Goal: Information Seeking & Learning: Learn about a topic

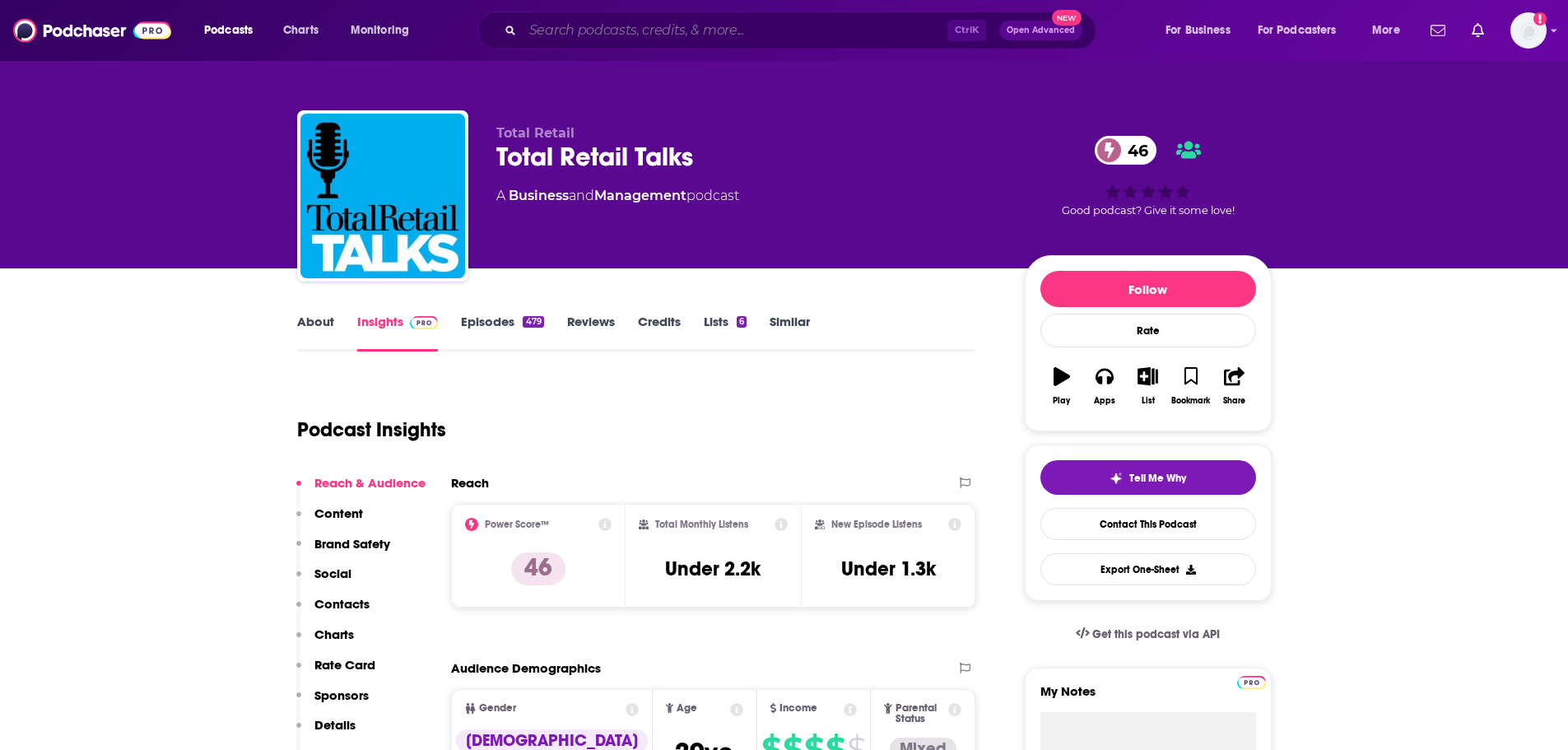
click at [633, 41] on input "Search podcasts, credits, & more..." at bounding box center [736, 30] width 425 height 26
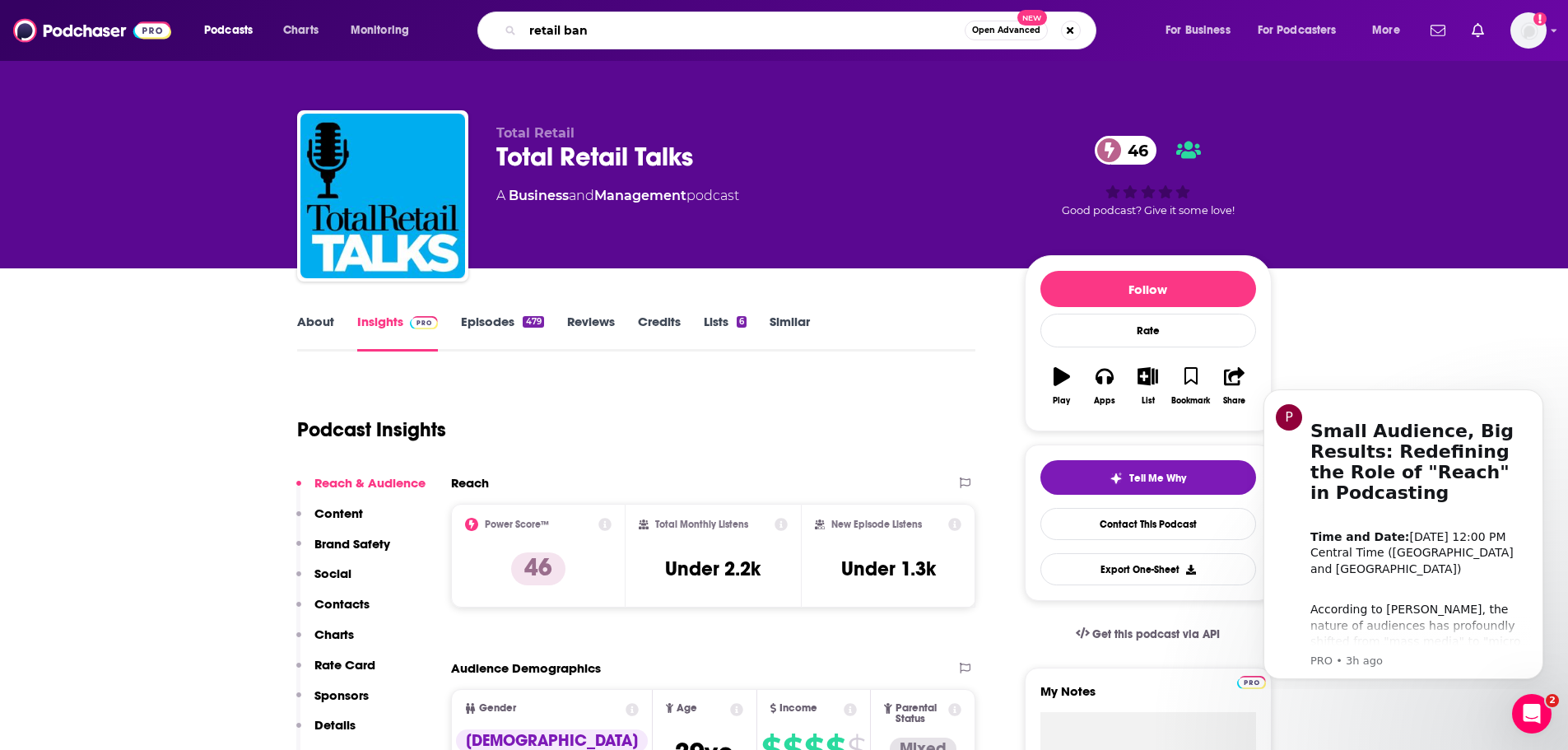
type input "retail bank"
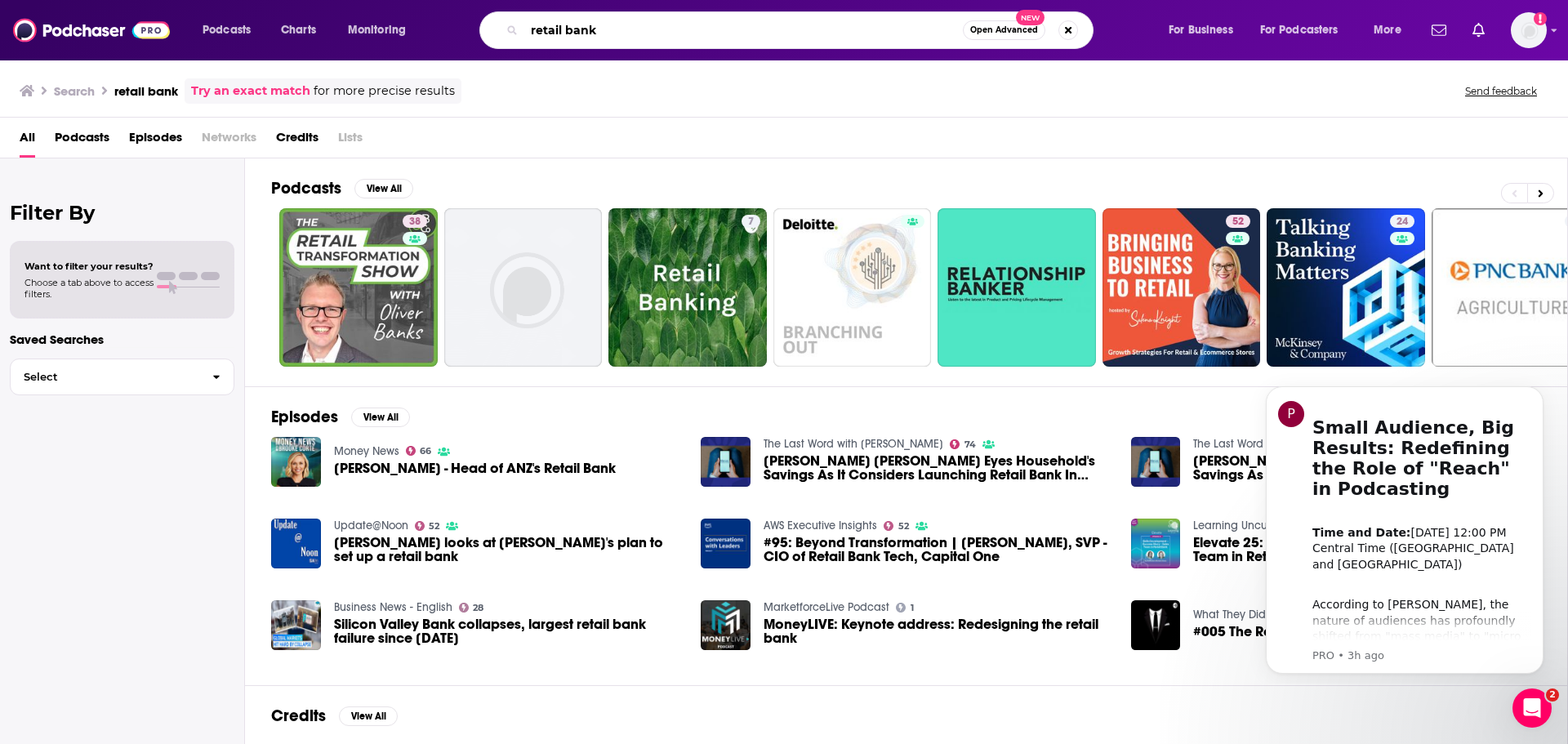
drag, startPoint x: 609, startPoint y: 30, endPoint x: 462, endPoint y: 32, distance: 147.0
click at [462, 32] on div "retail bank Open Advanced New" at bounding box center [802, 30] width 698 height 38
type input "banking transformed"
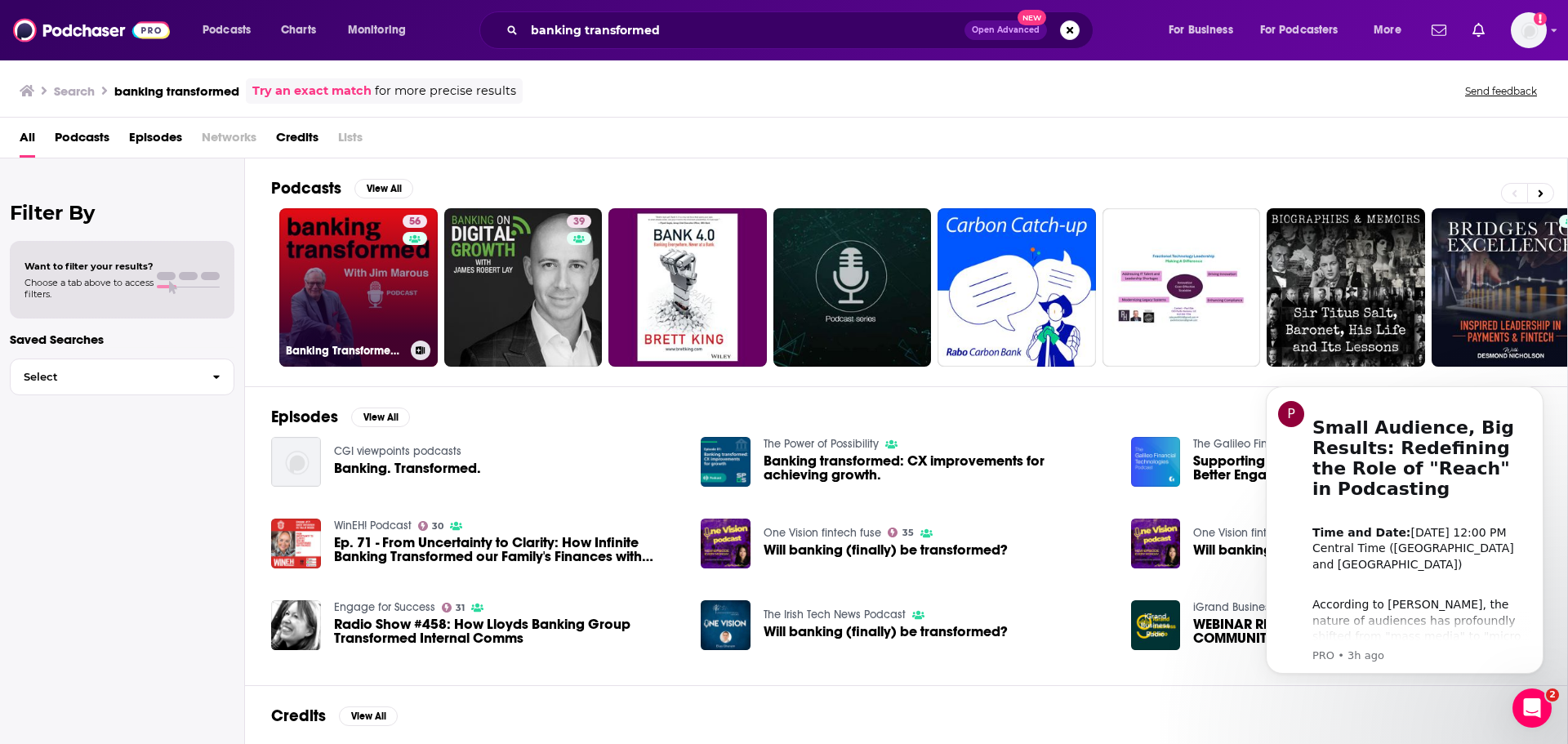
click at [336, 292] on link "56 Banking Transformed with Jim Marous" at bounding box center [358, 287] width 158 height 158
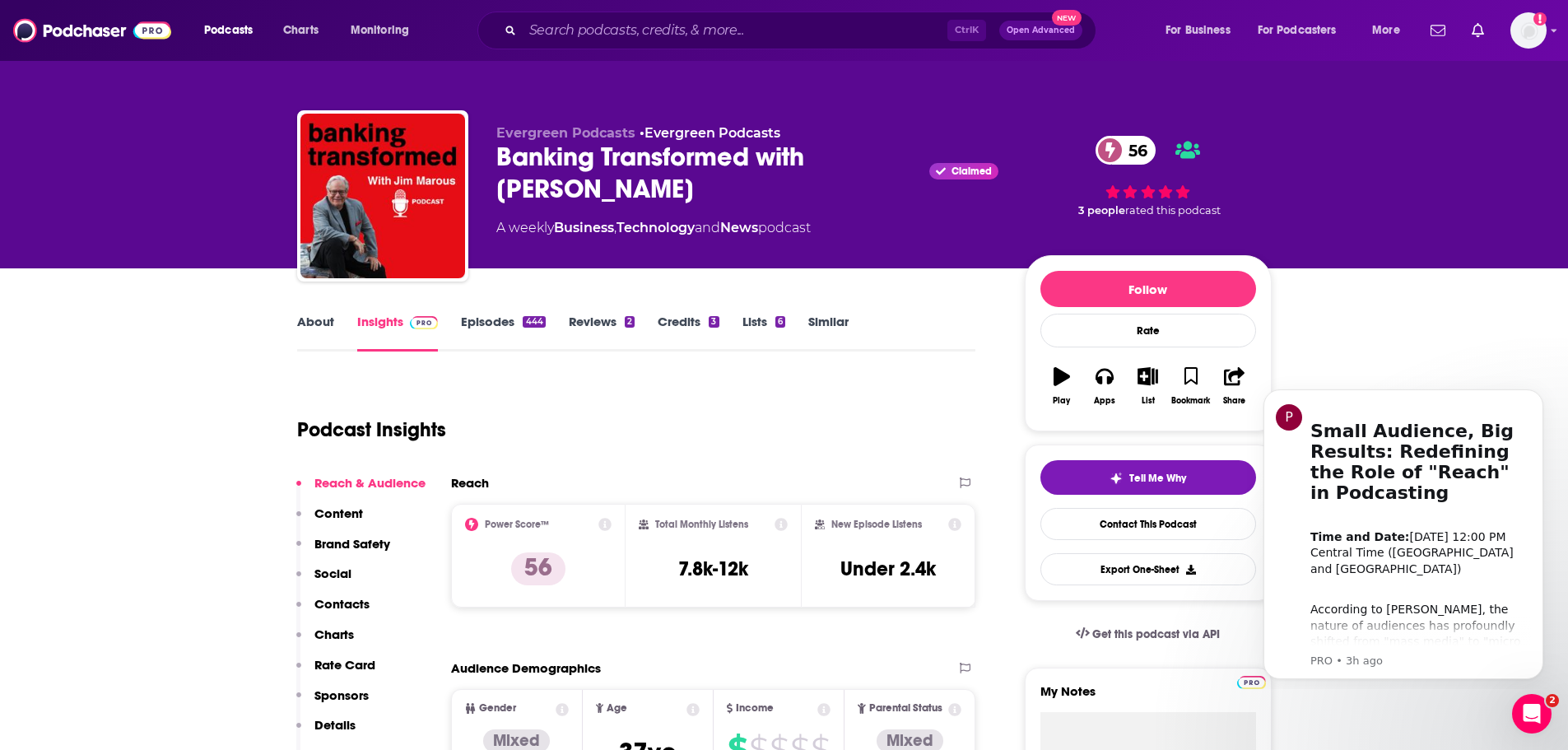
click at [306, 330] on link "About" at bounding box center [315, 332] width 37 height 38
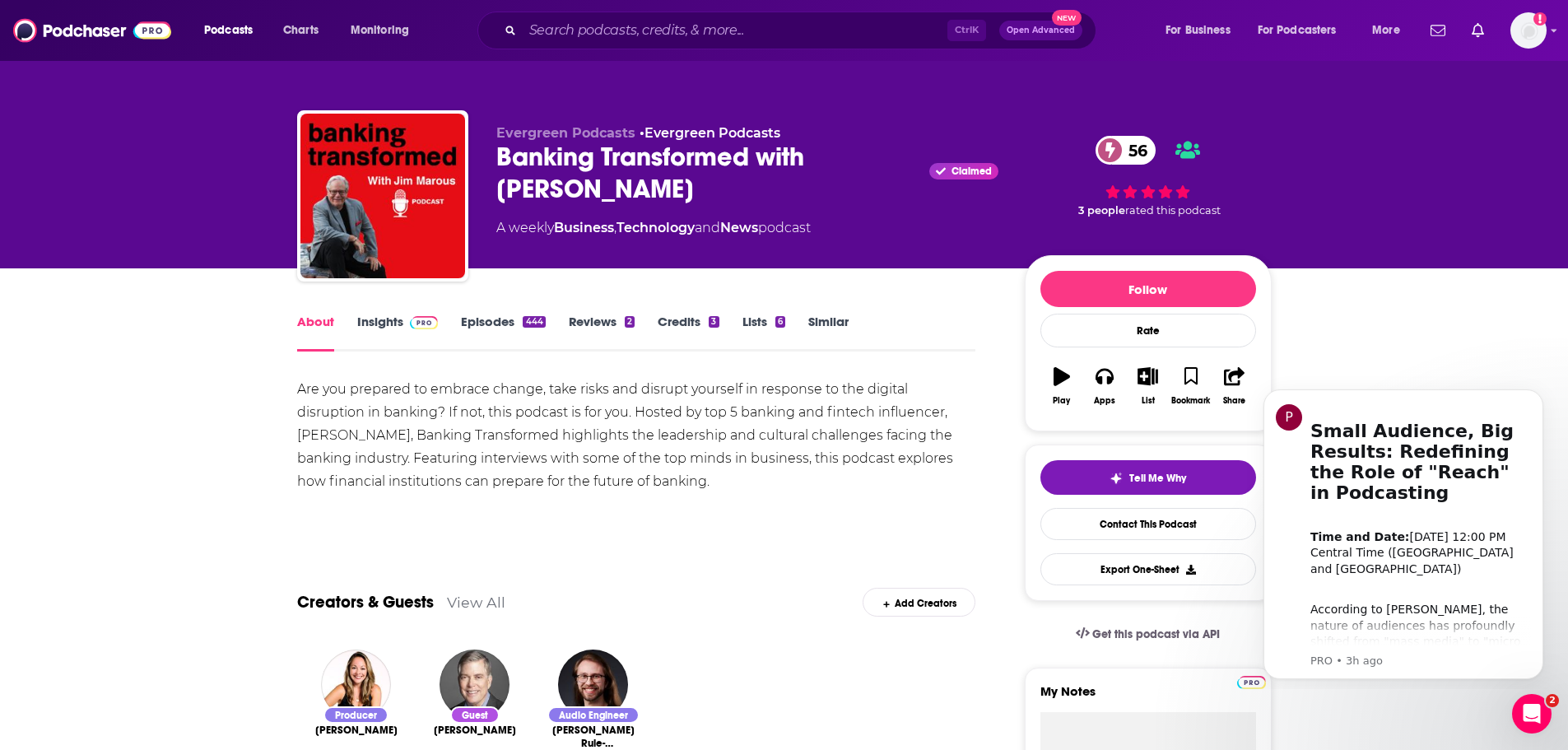
click at [609, 17] on div "Ctrl K Open Advanced New" at bounding box center [787, 30] width 619 height 38
click at [606, 27] on input "Search podcasts, credits, & more..." at bounding box center [736, 30] width 425 height 26
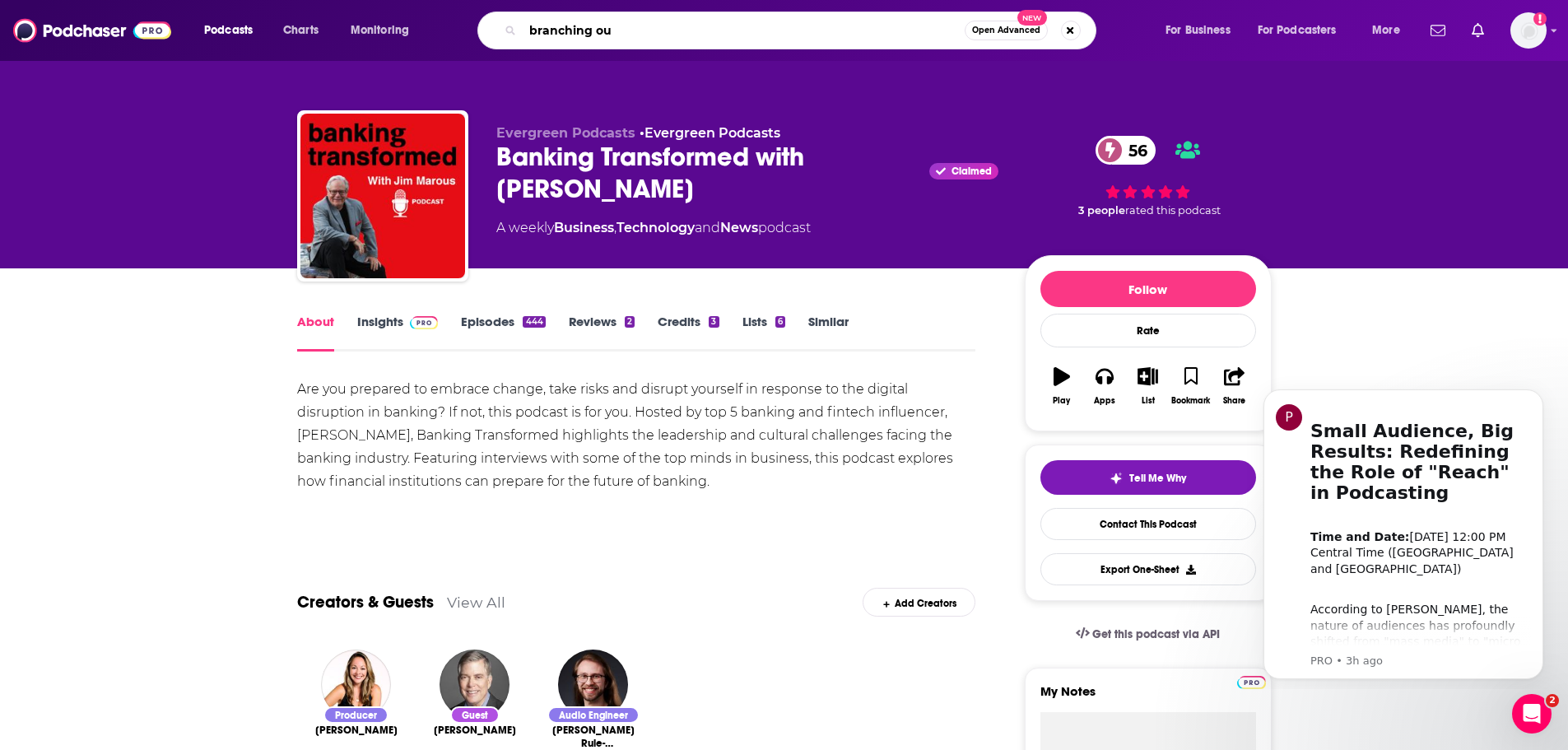
type input "branching out"
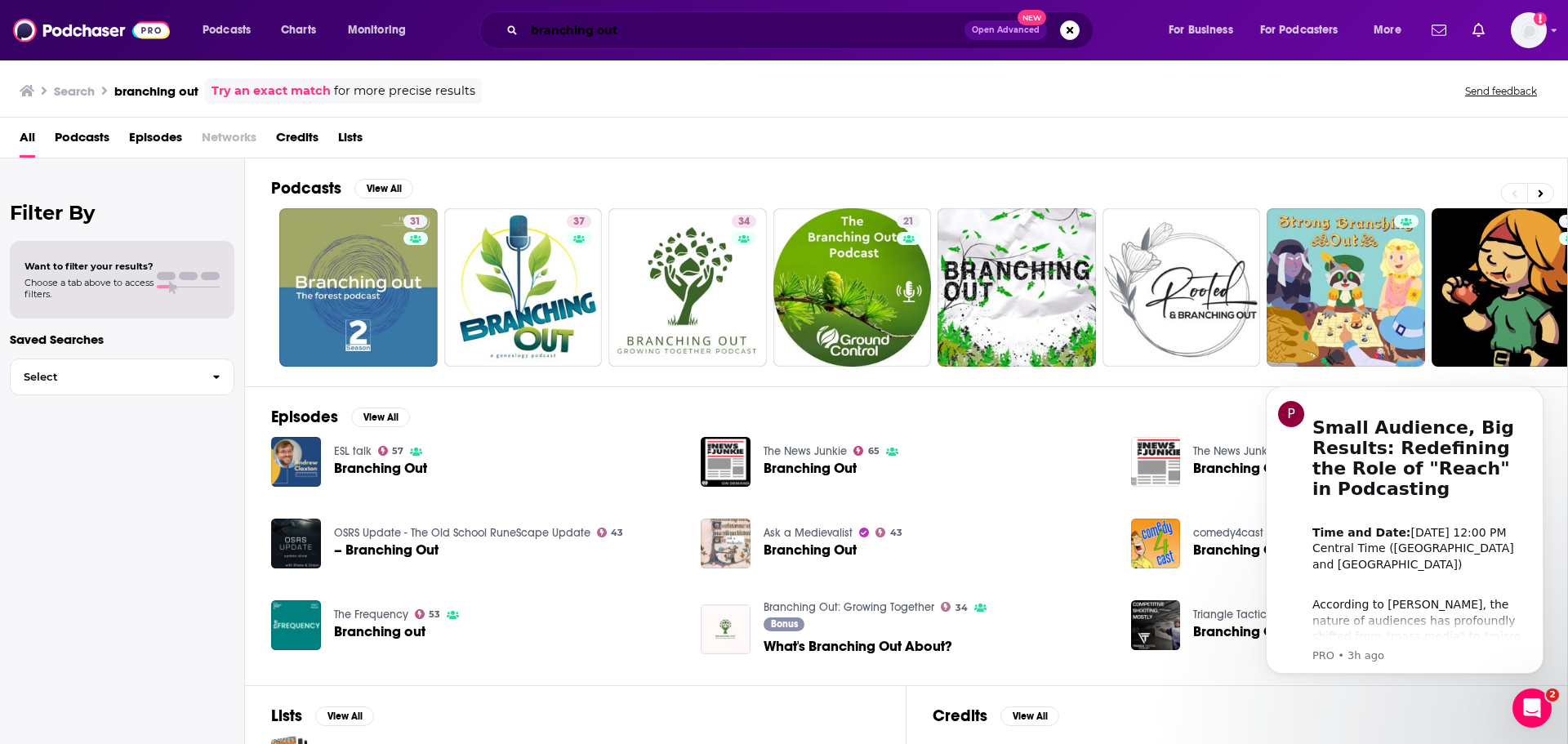
click at [669, 38] on input "branching out" at bounding box center [745, 29] width 440 height 26
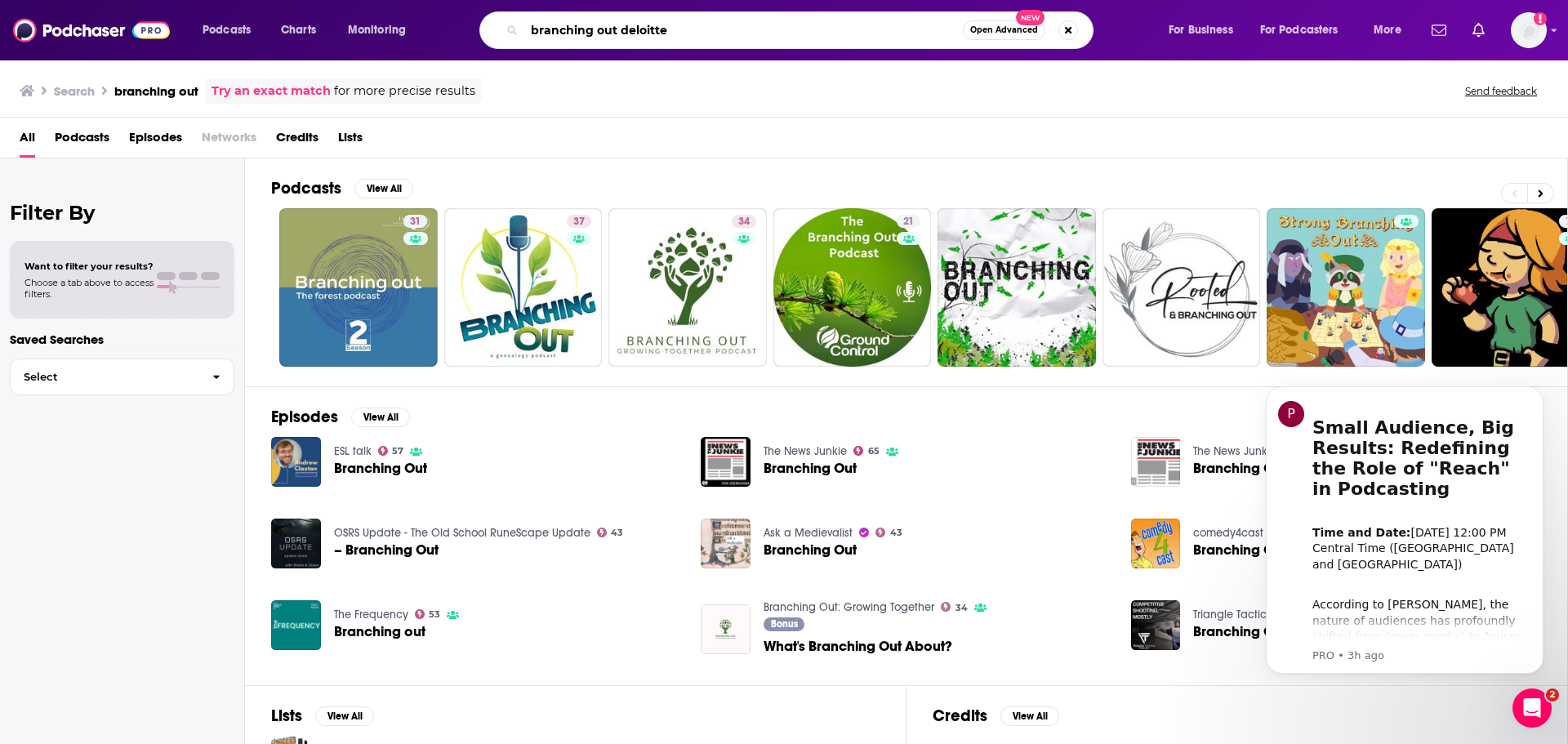
type input "branching out deloitte"
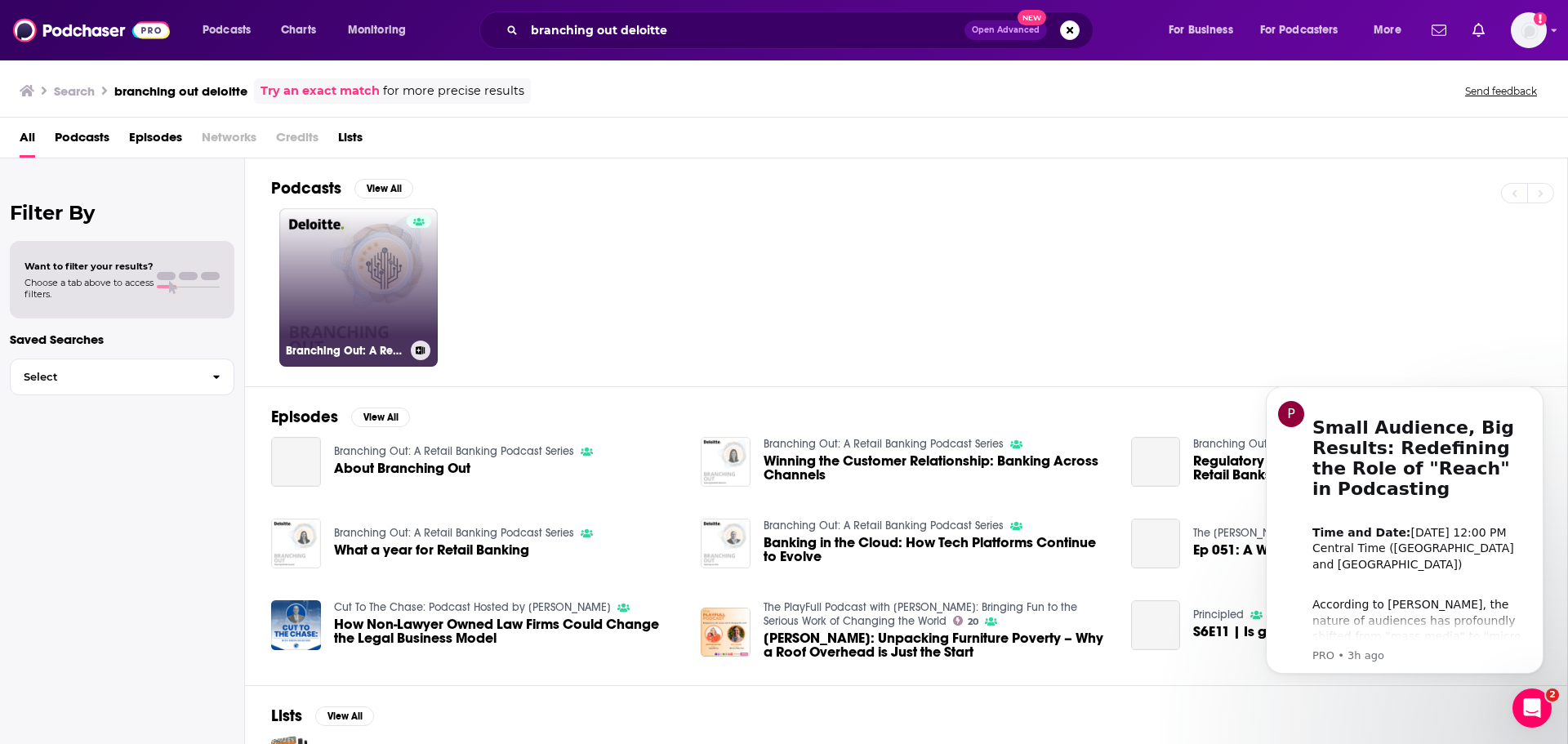
click at [327, 272] on link "Branching Out: A Retail Banking Podcast Series" at bounding box center [358, 287] width 158 height 158
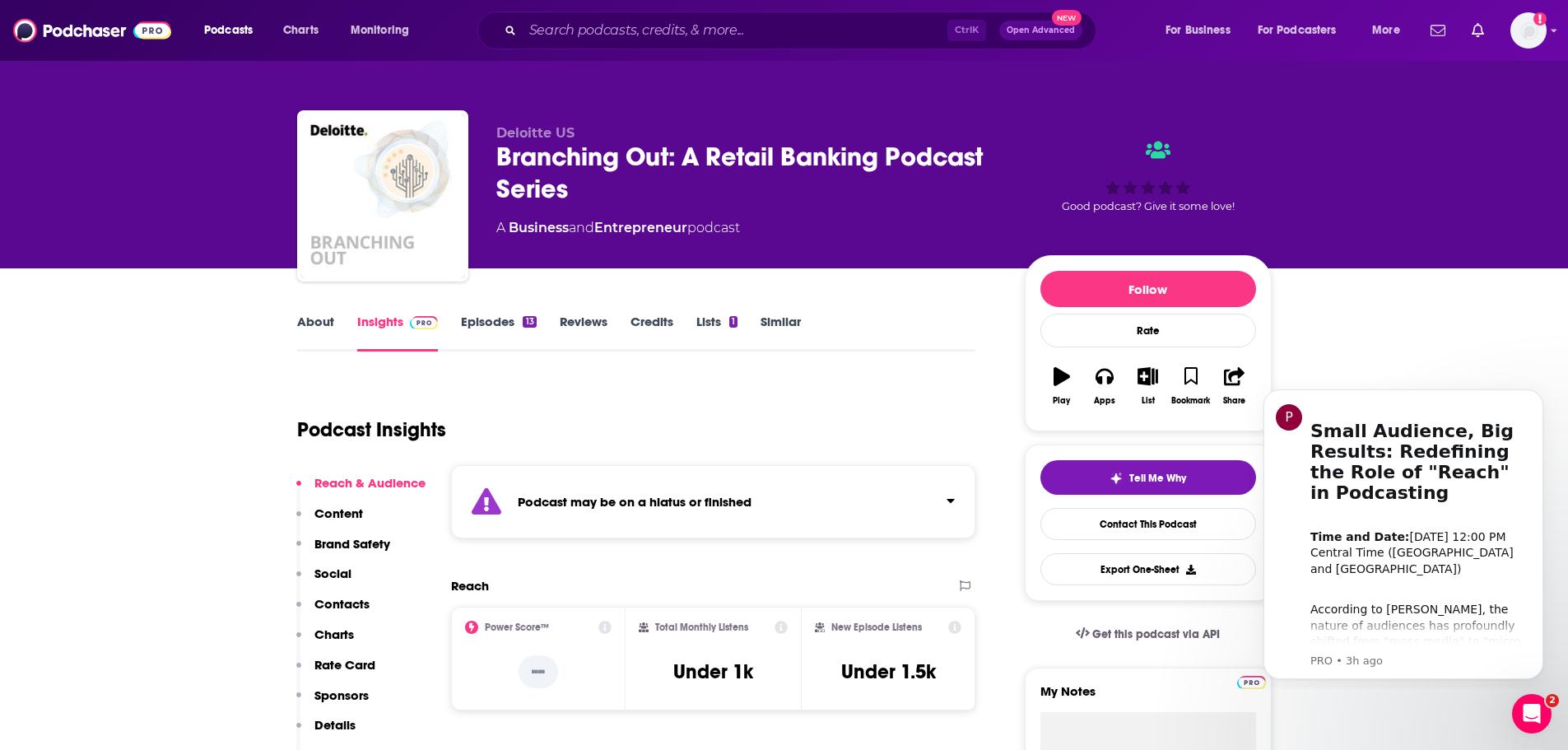
click at [488, 314] on div "About Insights Episodes 13 Reviews Credits Lists 1 Similar" at bounding box center [636, 332] width 679 height 40
click at [493, 322] on link "Episodes 13" at bounding box center [498, 332] width 75 height 38
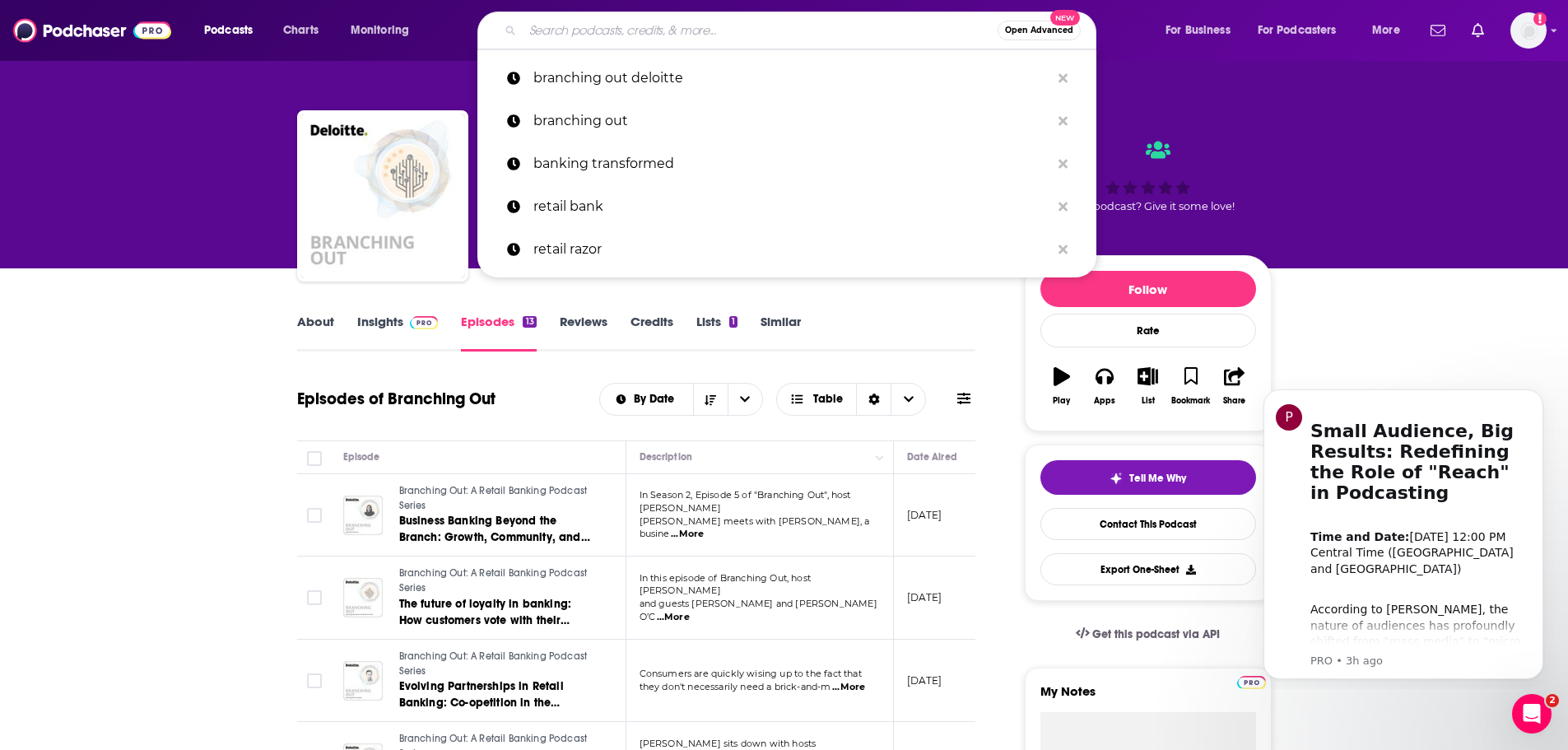
click at [652, 34] on input "Search podcasts, credits, & more..." at bounding box center [760, 30] width 475 height 26
paste input "Believe in Banking Podcast"
type input "Believe in Banking Podcast"
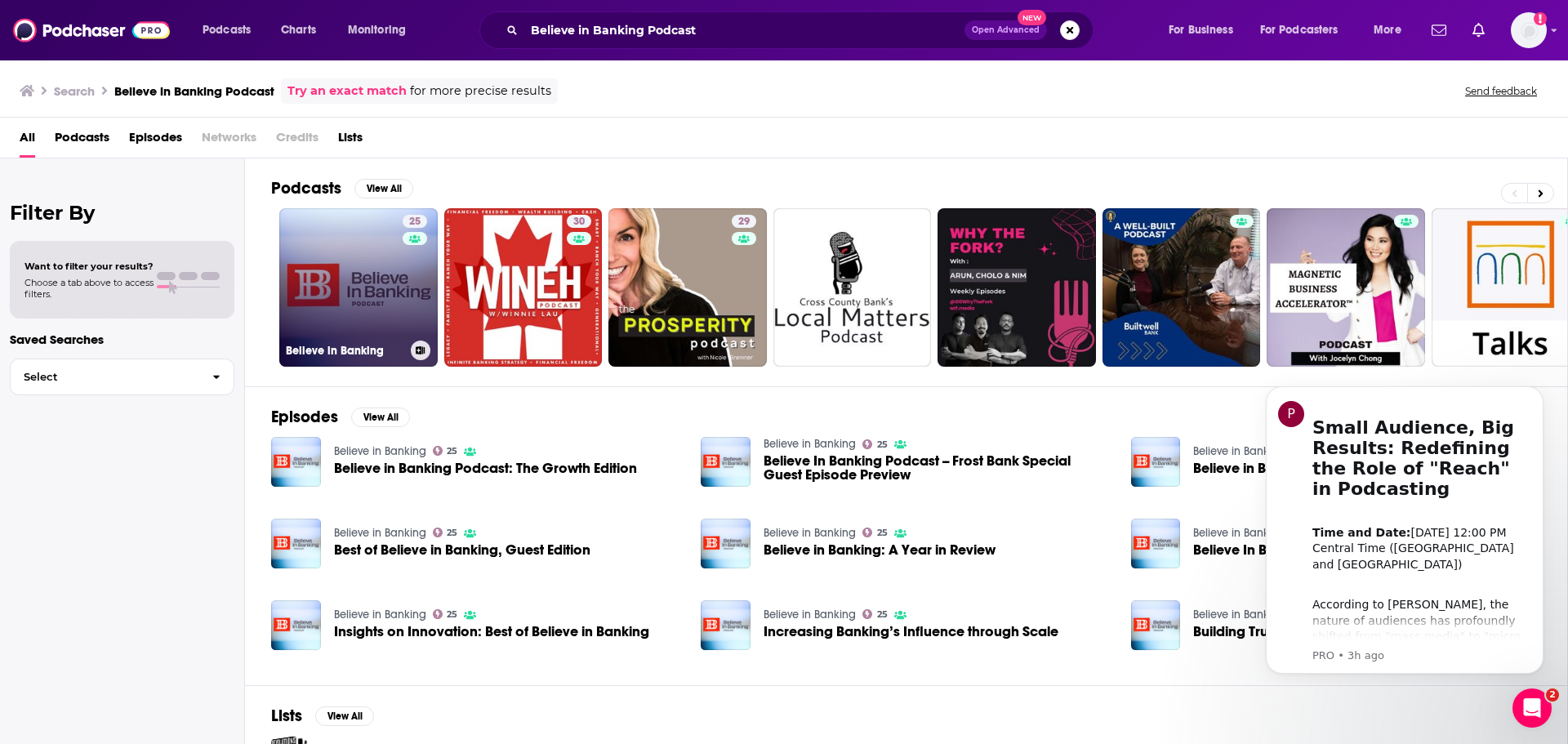
click at [387, 273] on link "25 Believe in Banking" at bounding box center [358, 287] width 158 height 158
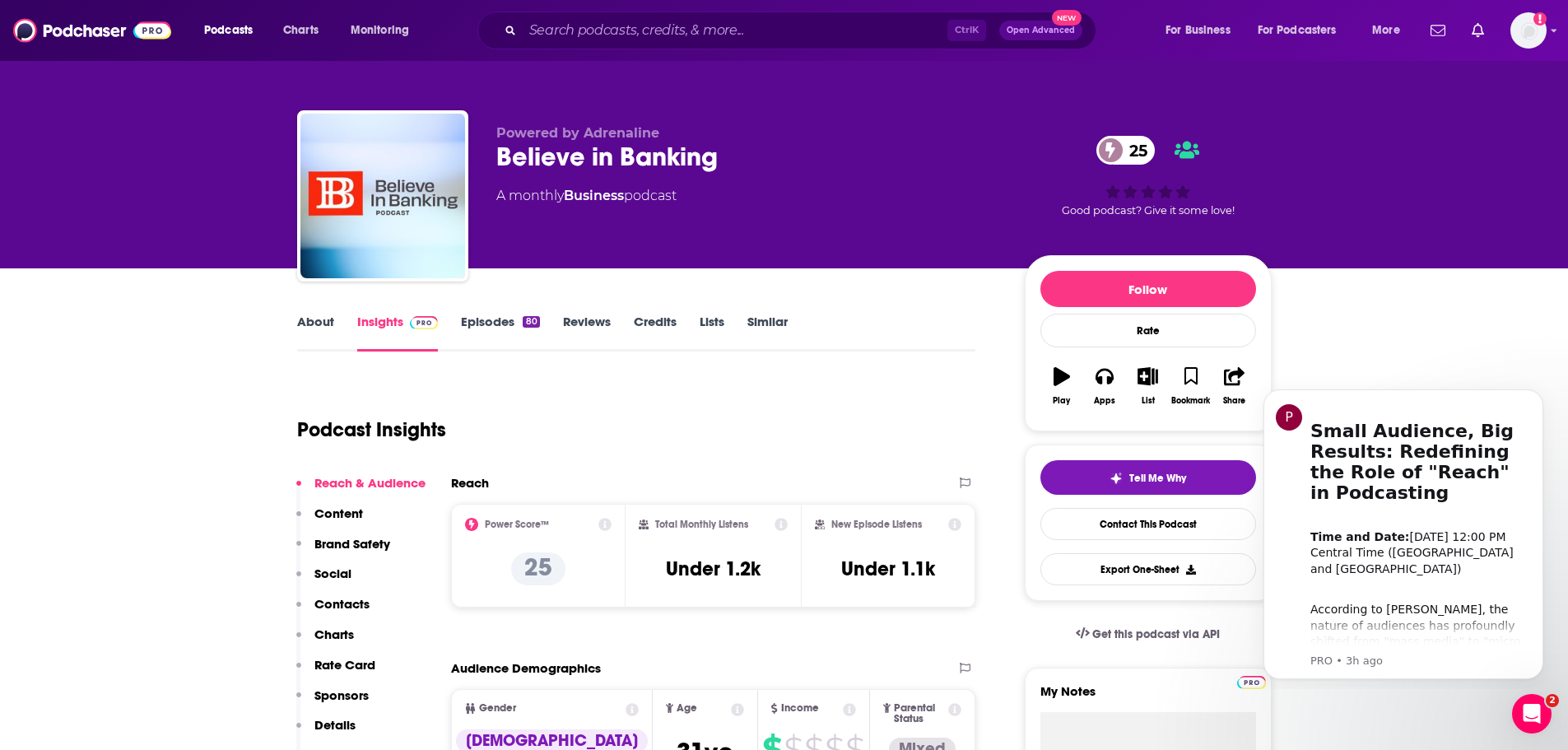
scroll to position [83, 0]
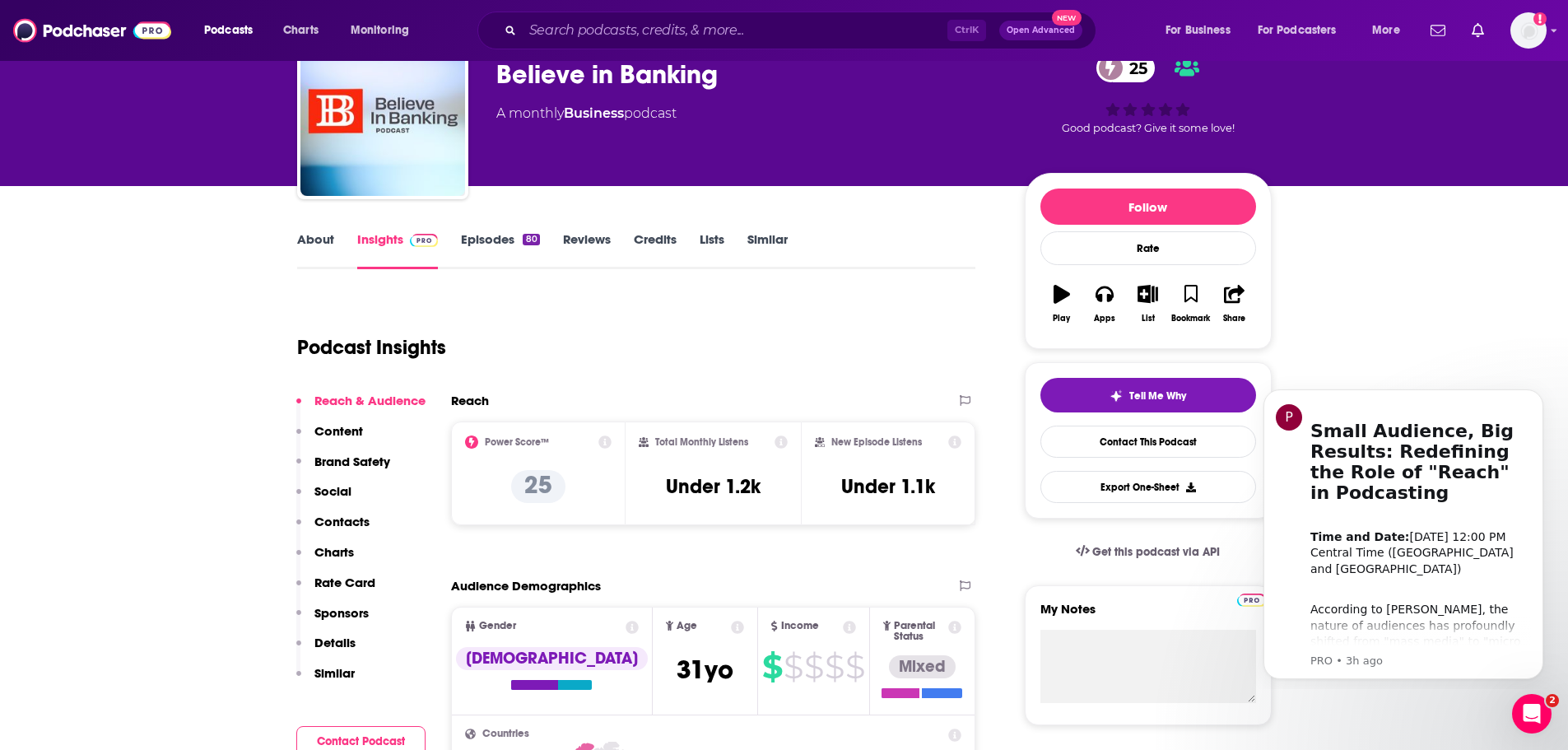
click at [329, 244] on link "About" at bounding box center [315, 250] width 37 height 38
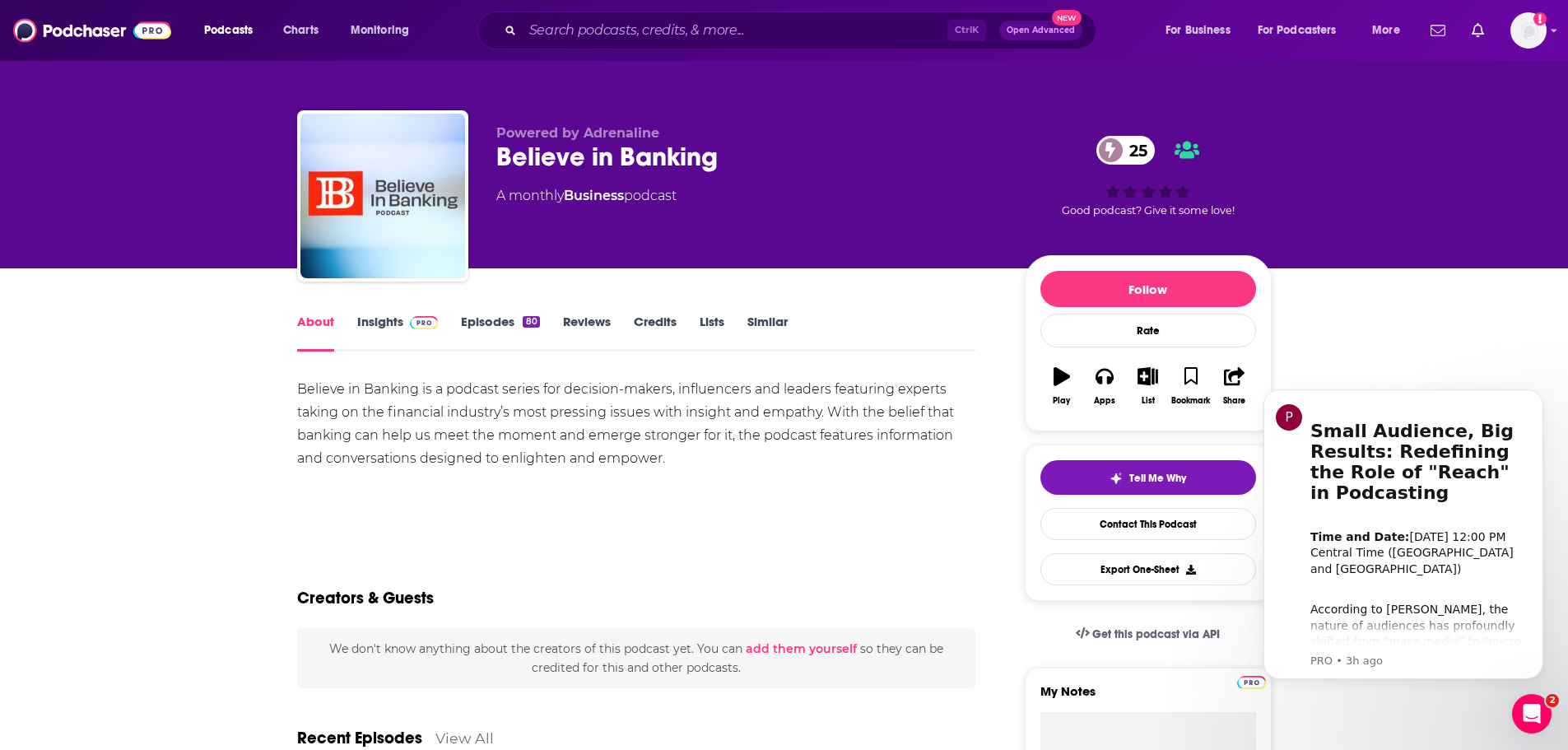
click at [398, 328] on link "Insights" at bounding box center [398, 332] width 82 height 38
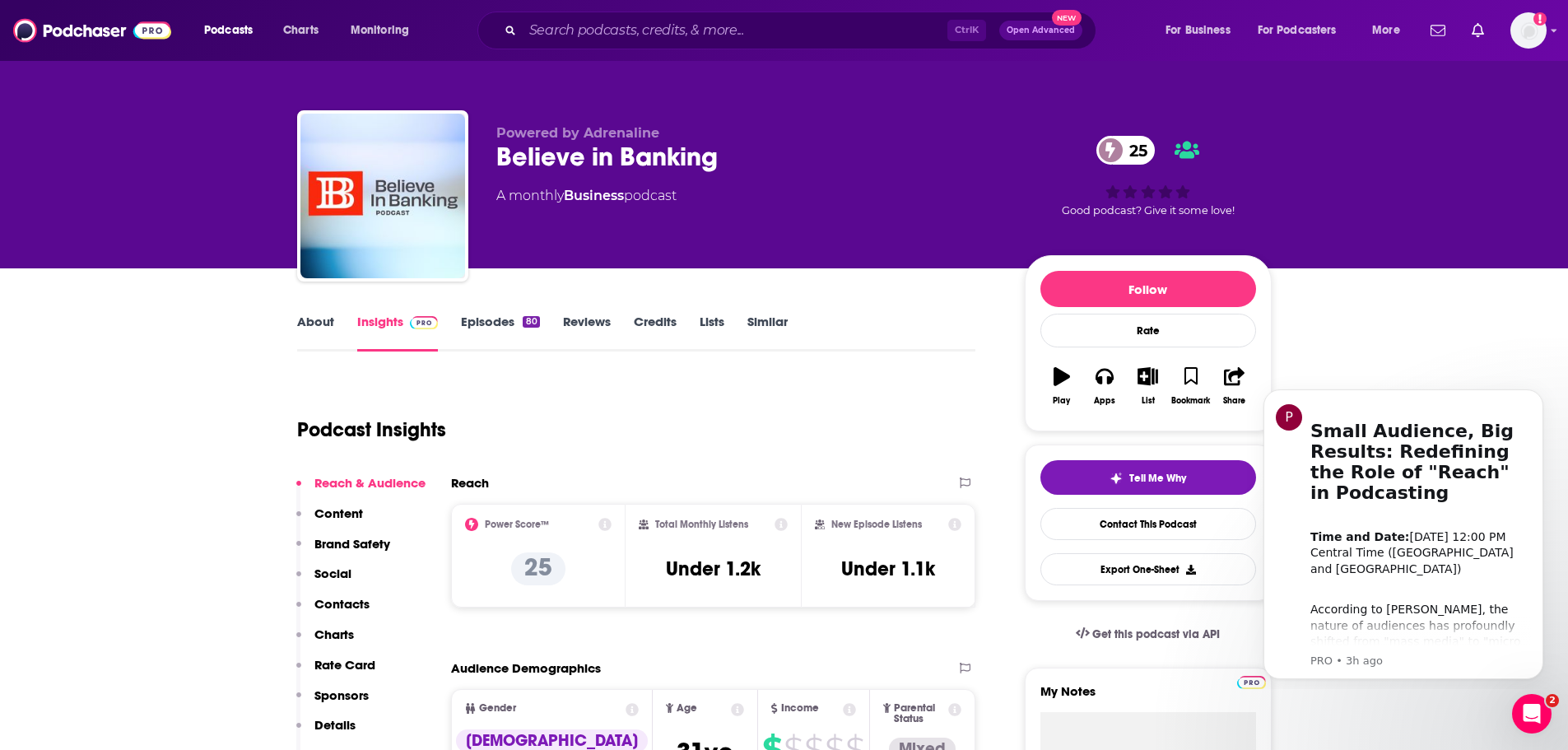
click at [493, 326] on link "Episodes 80" at bounding box center [500, 332] width 78 height 38
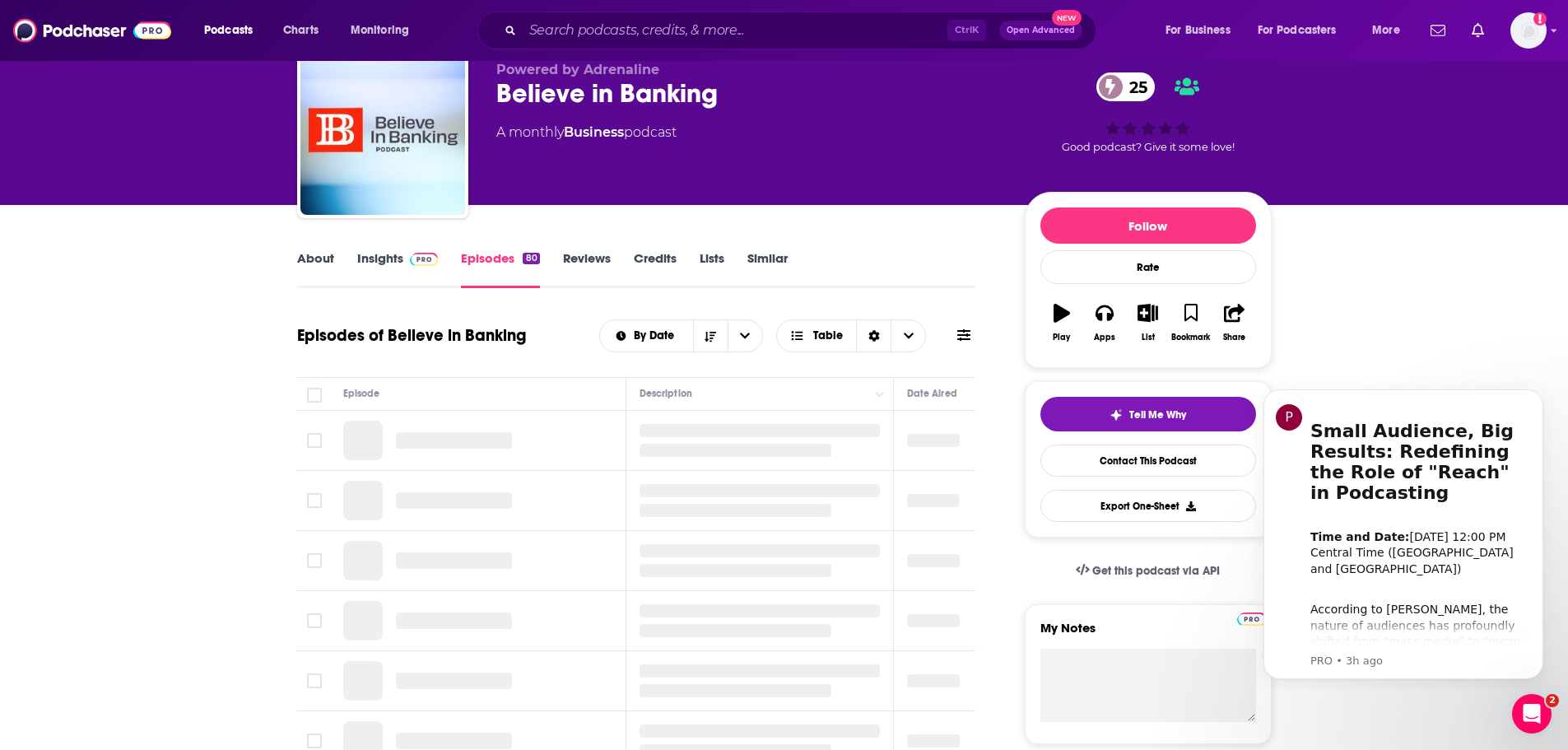
scroll to position [83, 0]
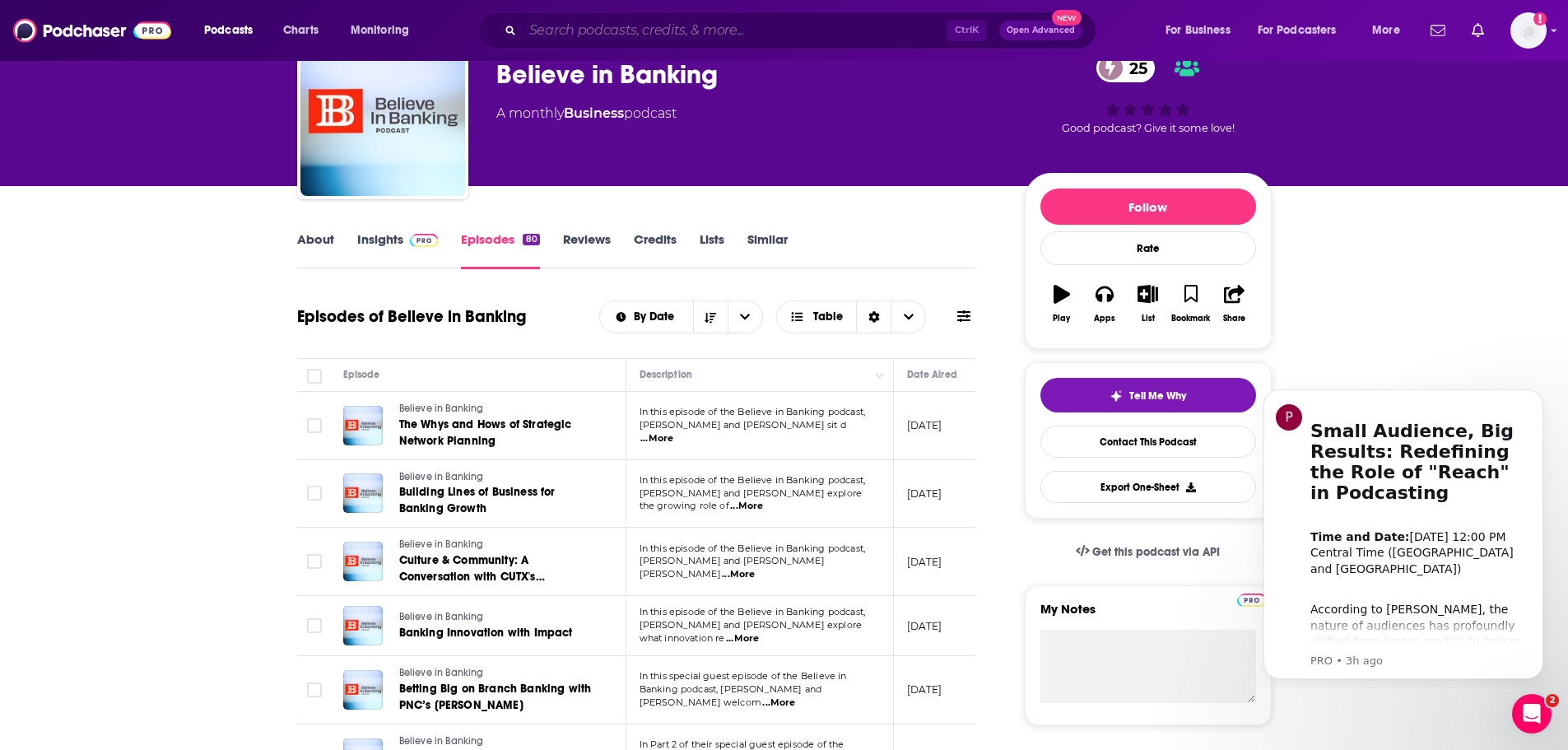
click at [642, 27] on input "Search podcasts, credits, & more..." at bounding box center [736, 30] width 425 height 26
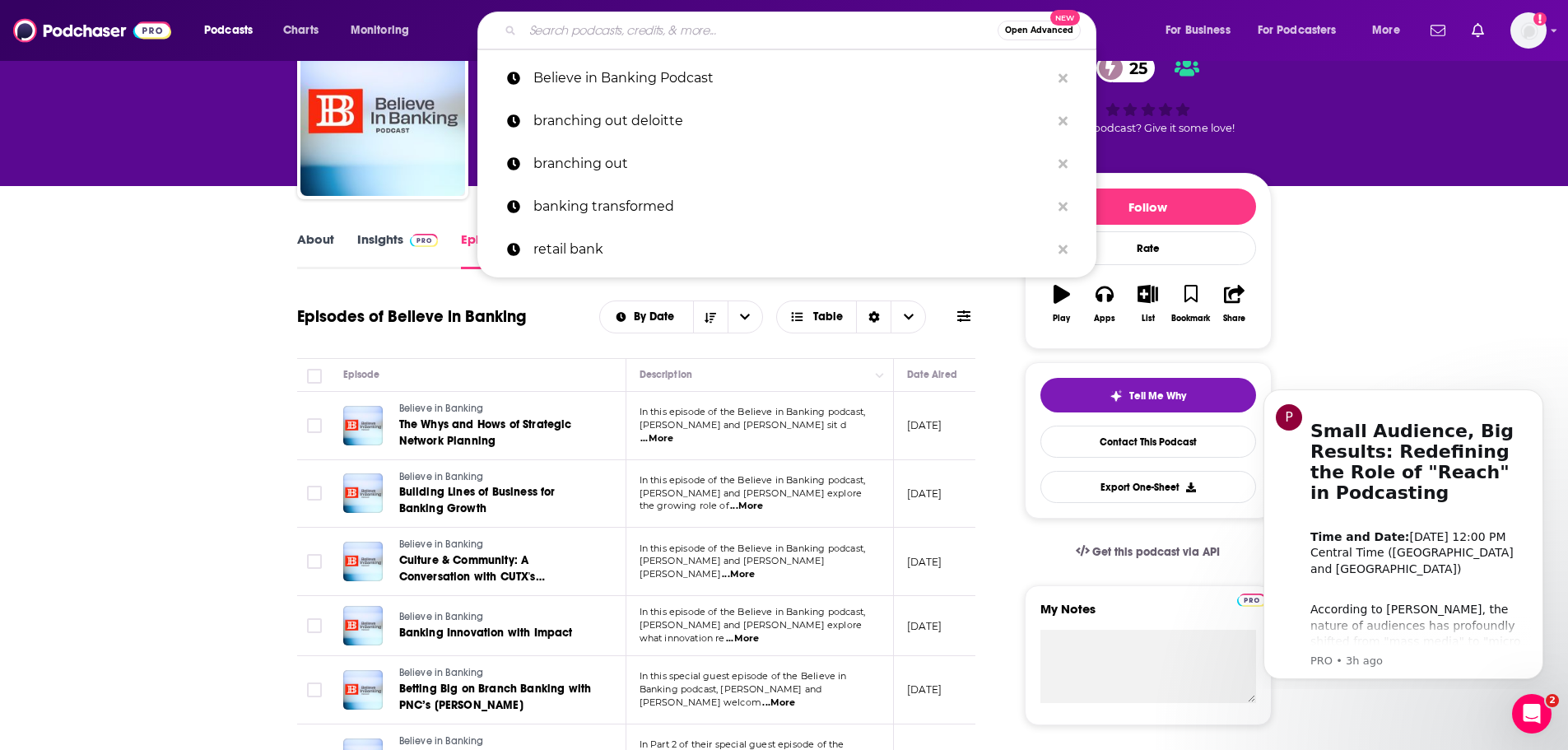
paste input "Banking Uncovered"
type input "Banking Uncovered"
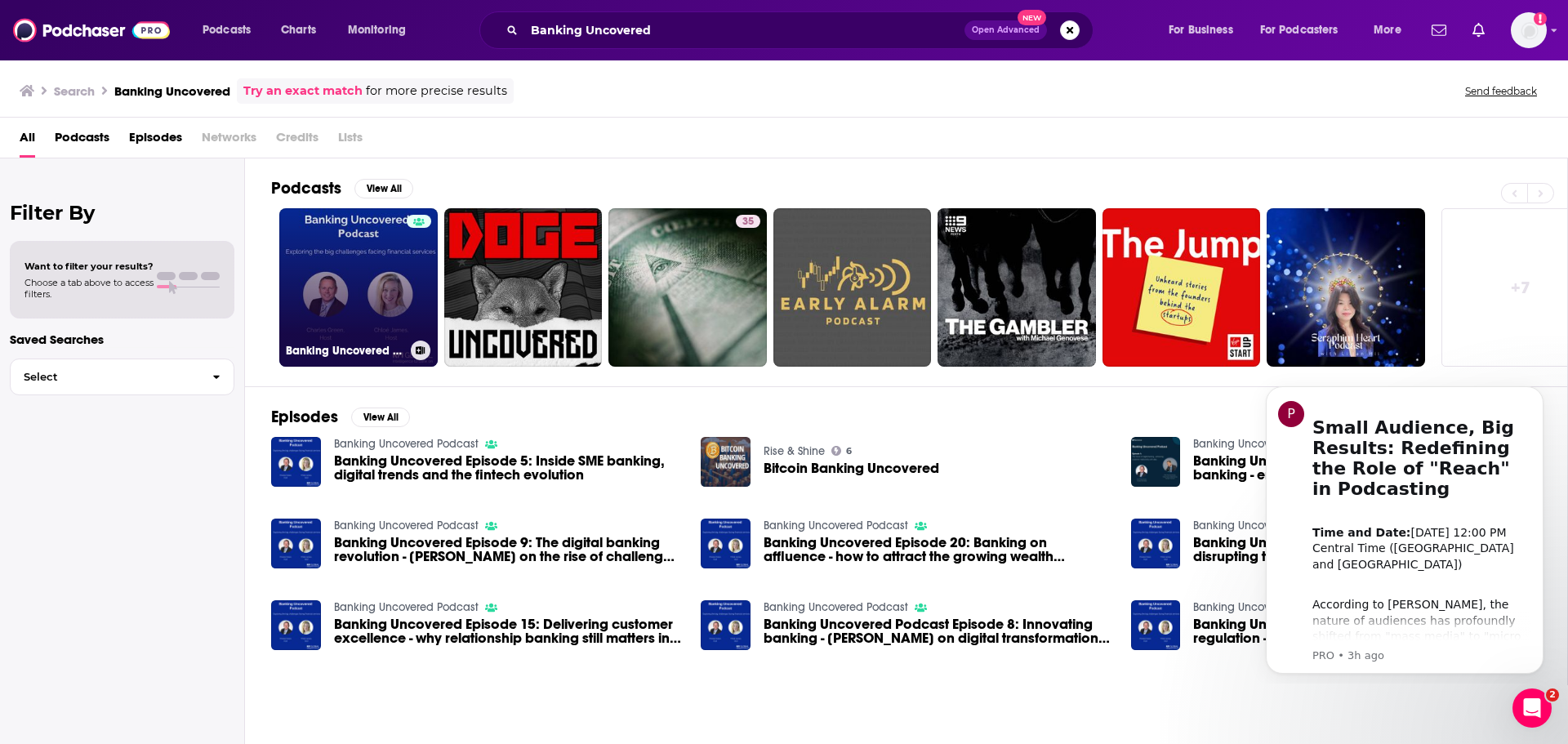
click at [360, 283] on link "Banking Uncovered Podcast" at bounding box center [358, 287] width 158 height 158
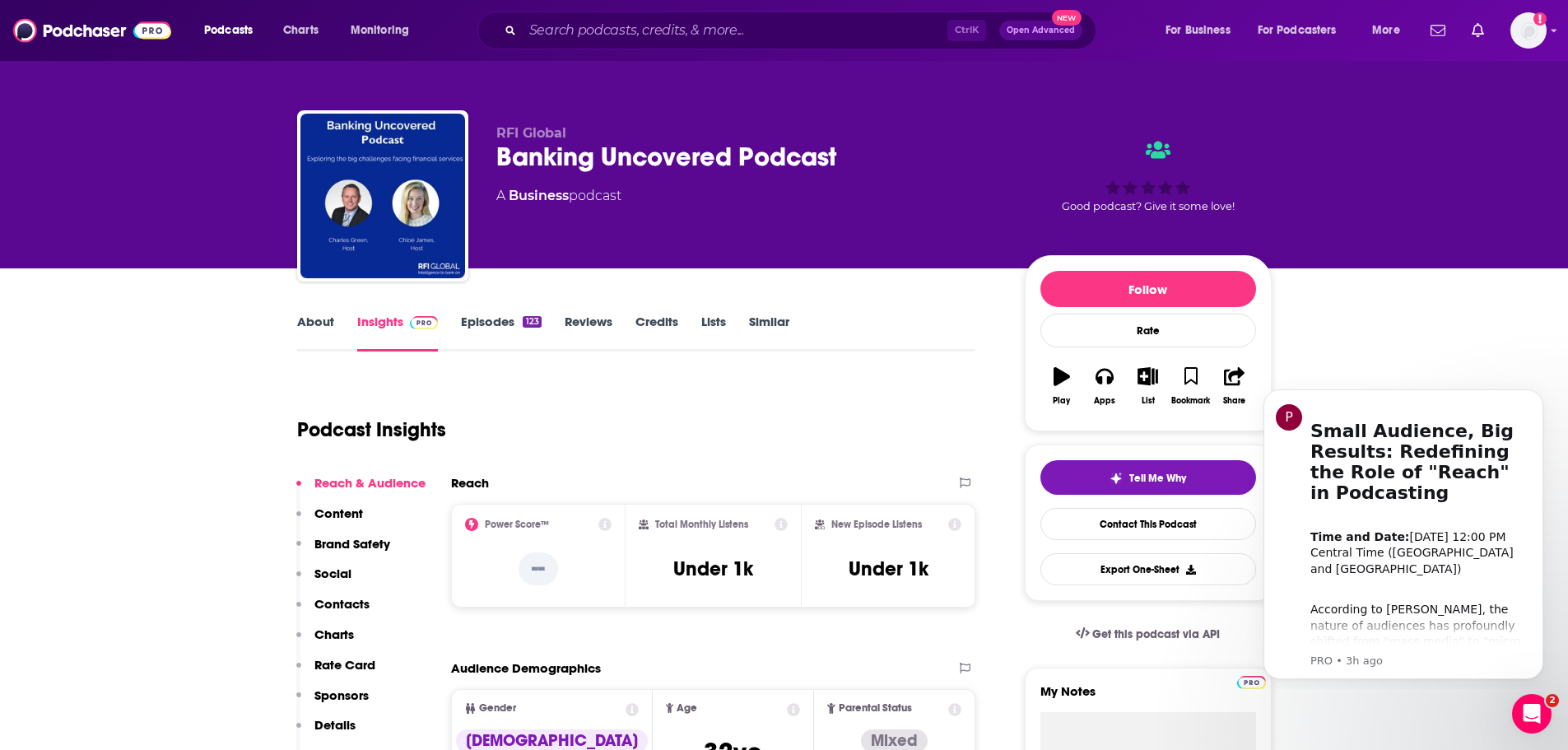
click at [324, 326] on link "About" at bounding box center [315, 332] width 37 height 38
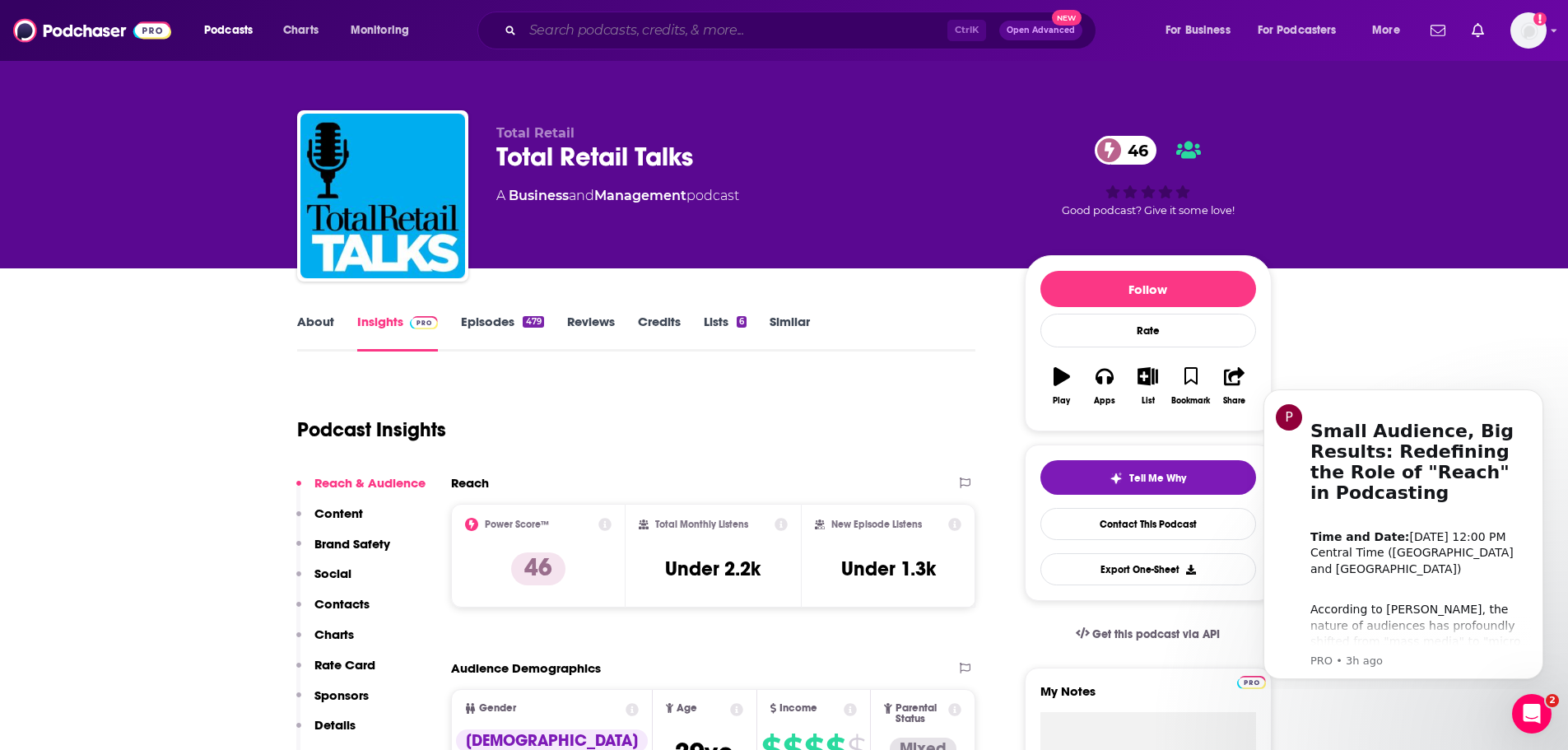
click at [581, 30] on input "Search podcasts, credits, & more..." at bounding box center [736, 30] width 425 height 26
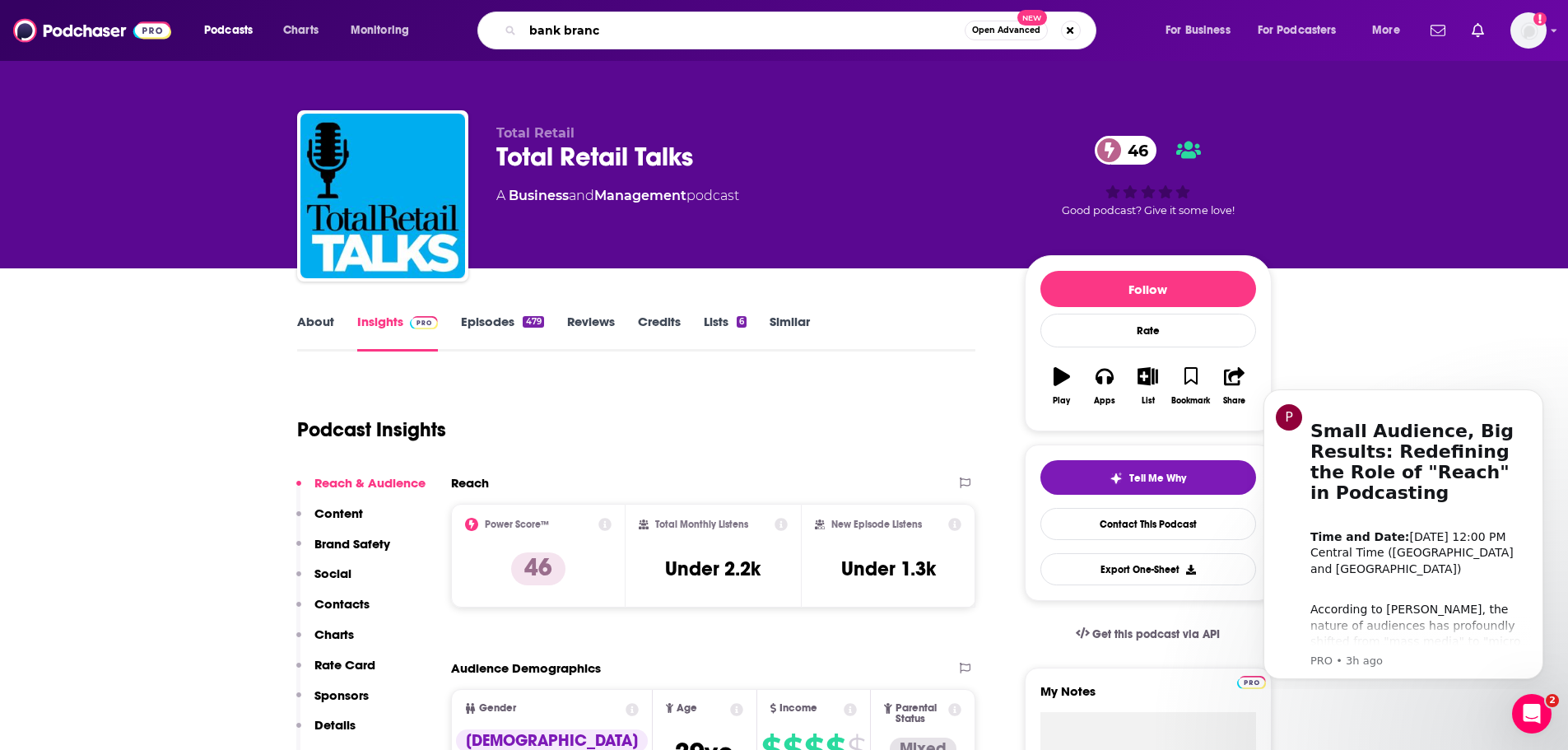
type input "bank branch"
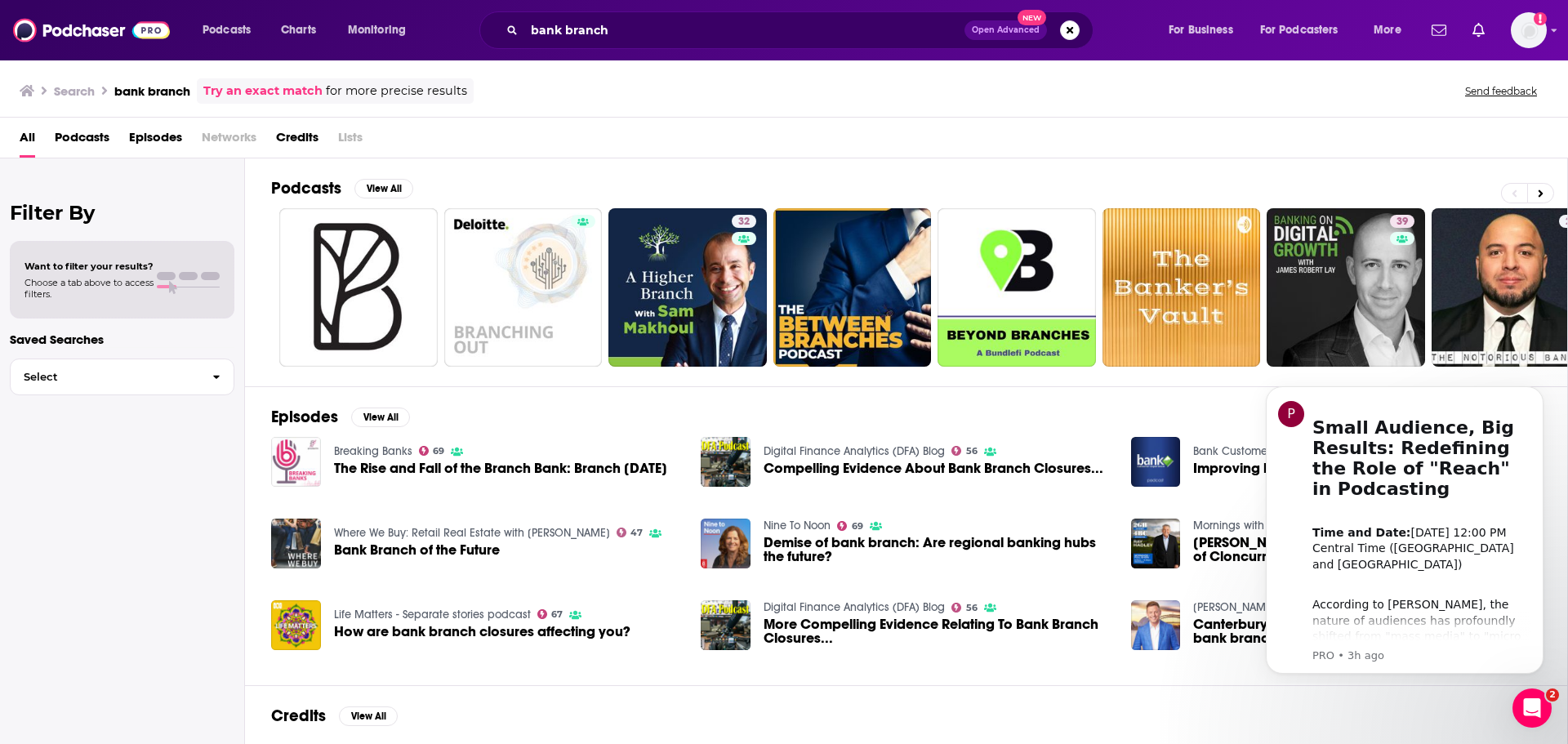
click at [412, 464] on span "The Rise and Fall of the Branch Bank: Branch [DATE]" at bounding box center [500, 468] width 333 height 14
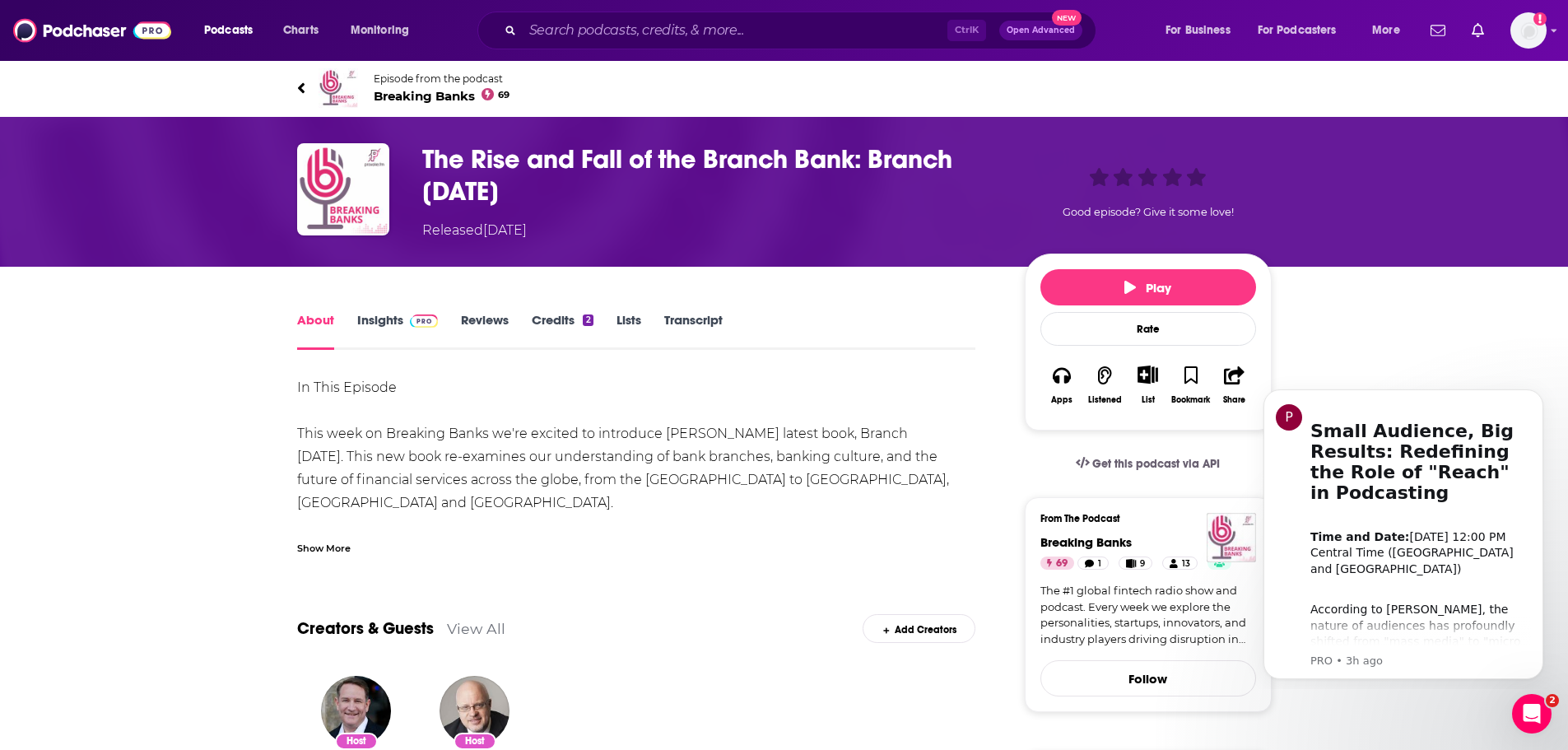
click at [442, 94] on span "Breaking Banks 69" at bounding box center [442, 95] width 137 height 16
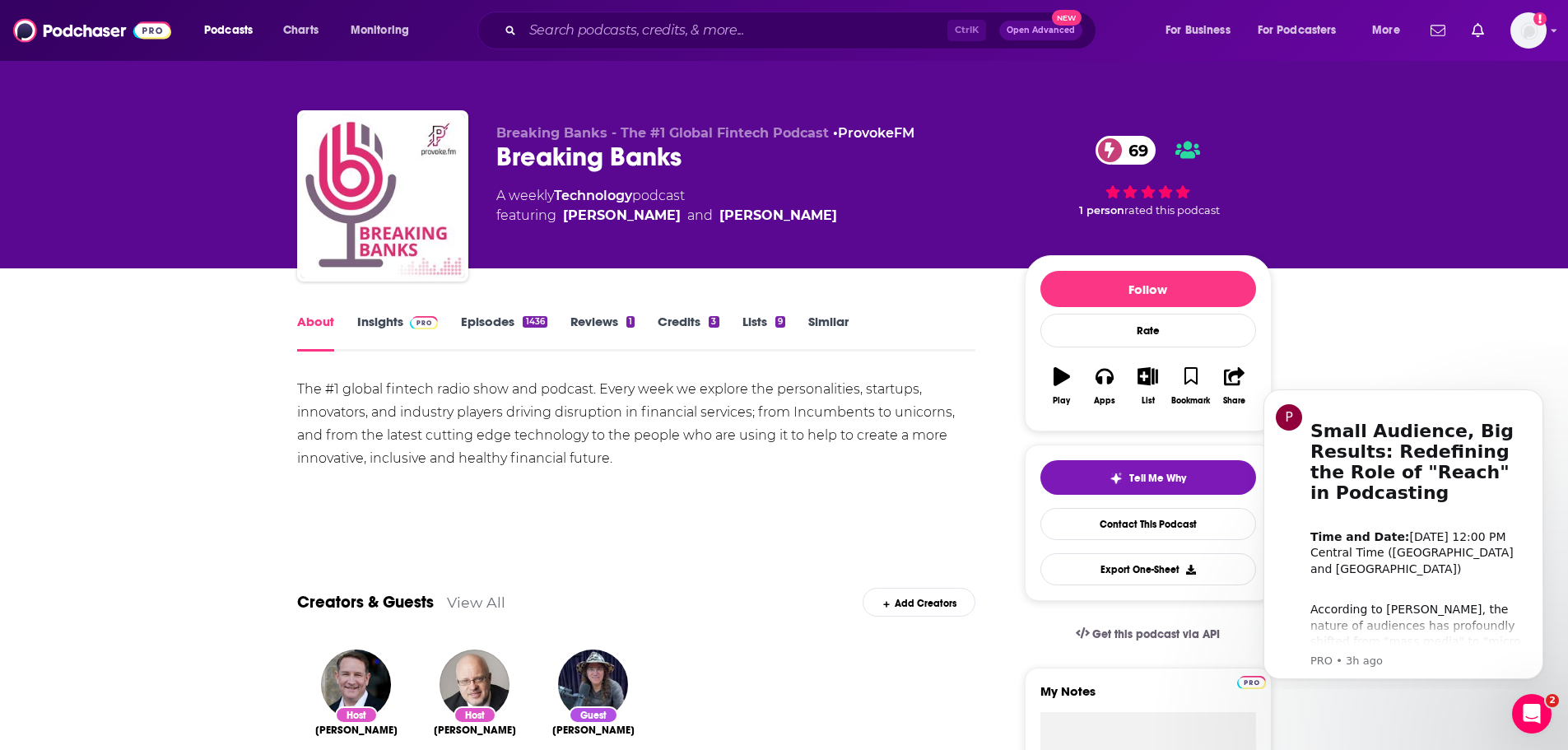
click at [369, 321] on link "Insights" at bounding box center [398, 332] width 82 height 38
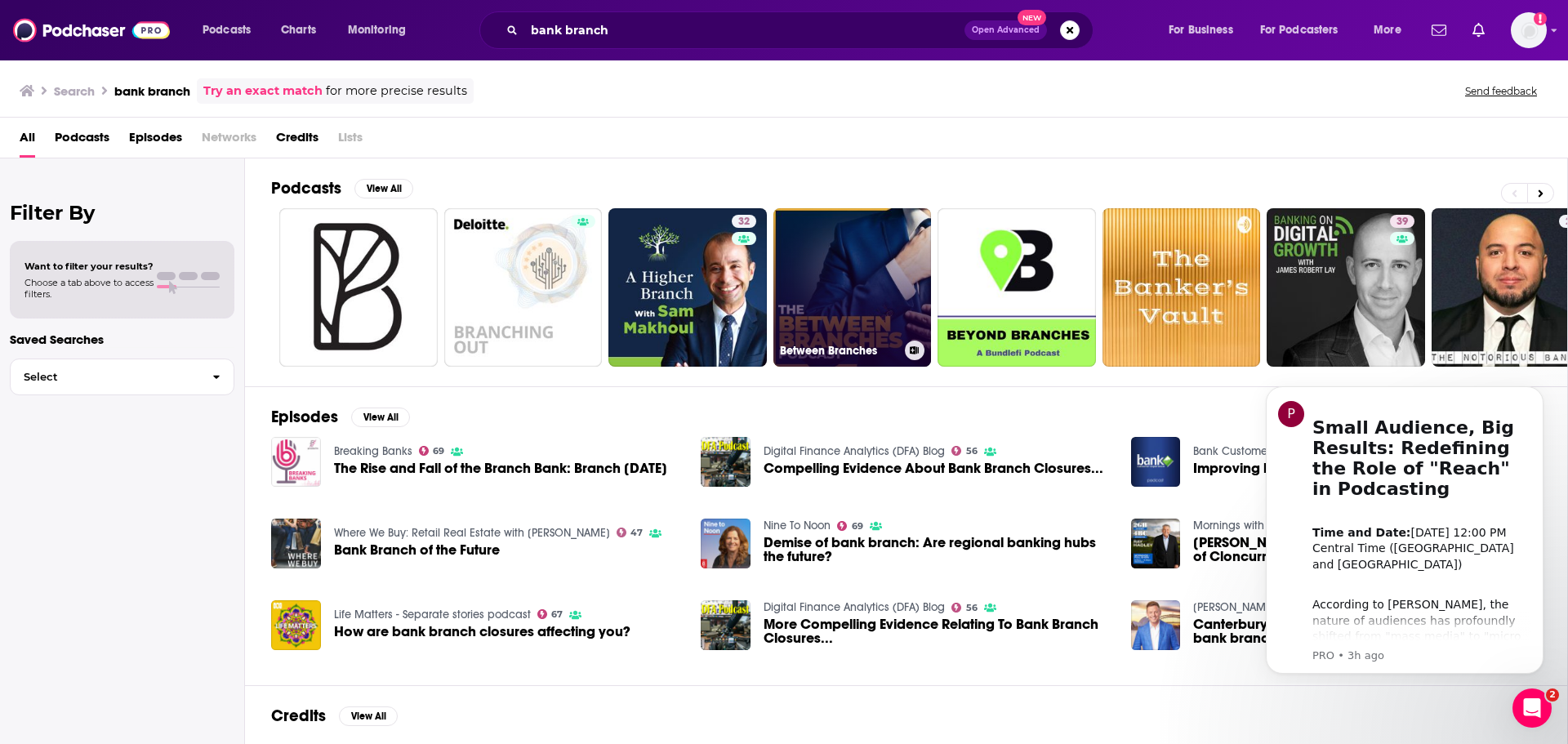
click at [832, 330] on link "Between Branches" at bounding box center [852, 287] width 158 height 158
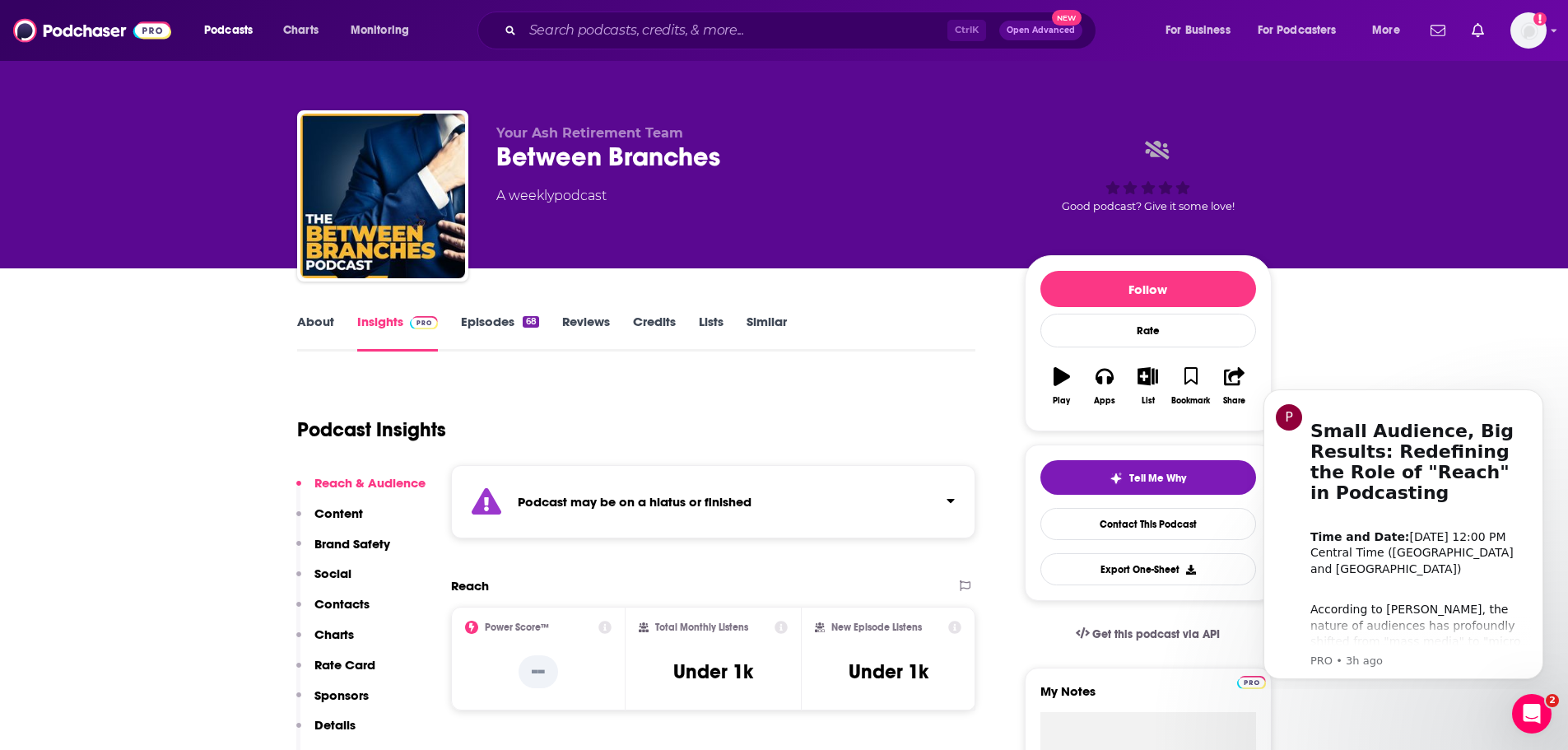
click at [321, 324] on link "About" at bounding box center [315, 332] width 37 height 38
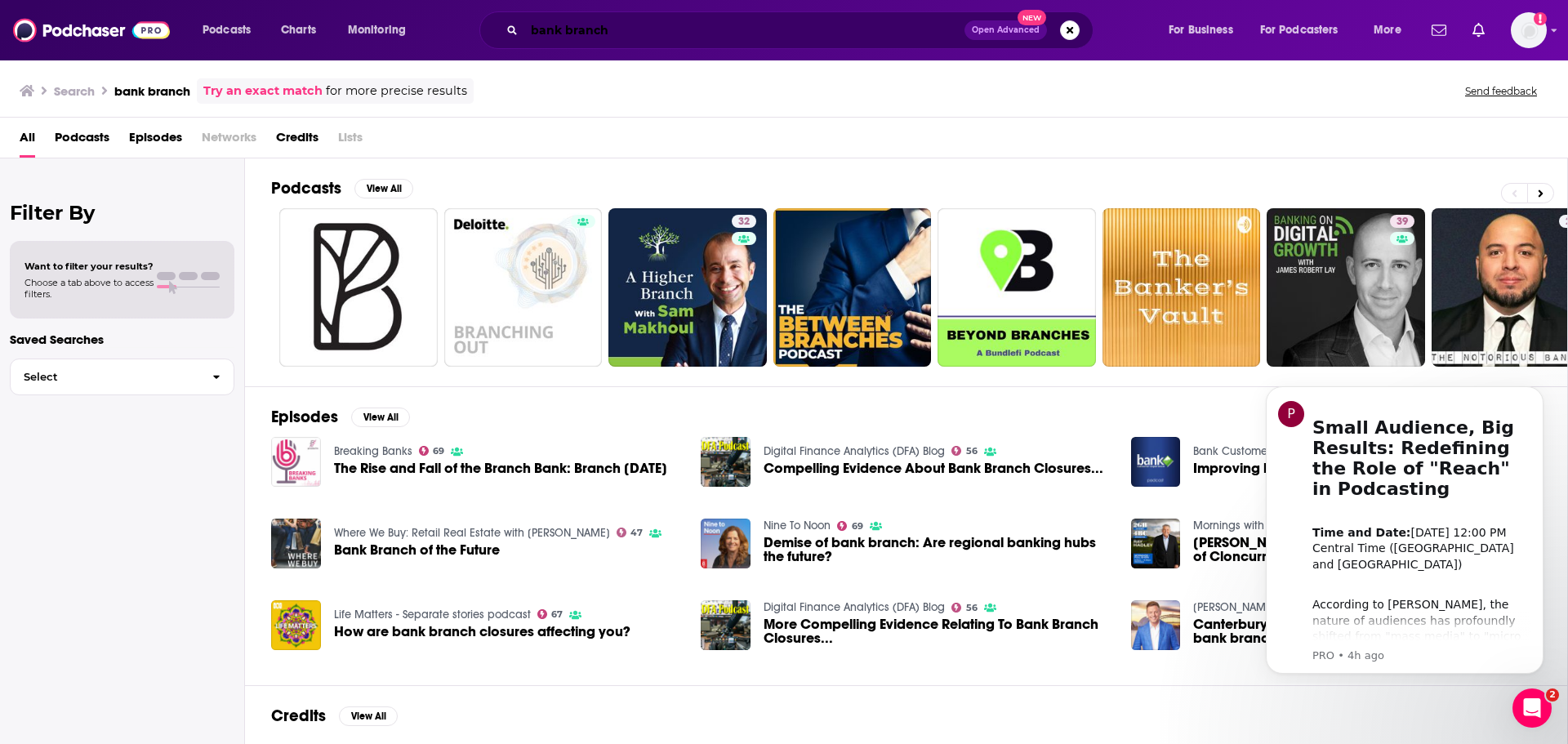
click at [617, 37] on input "bank branch" at bounding box center [745, 29] width 440 height 26
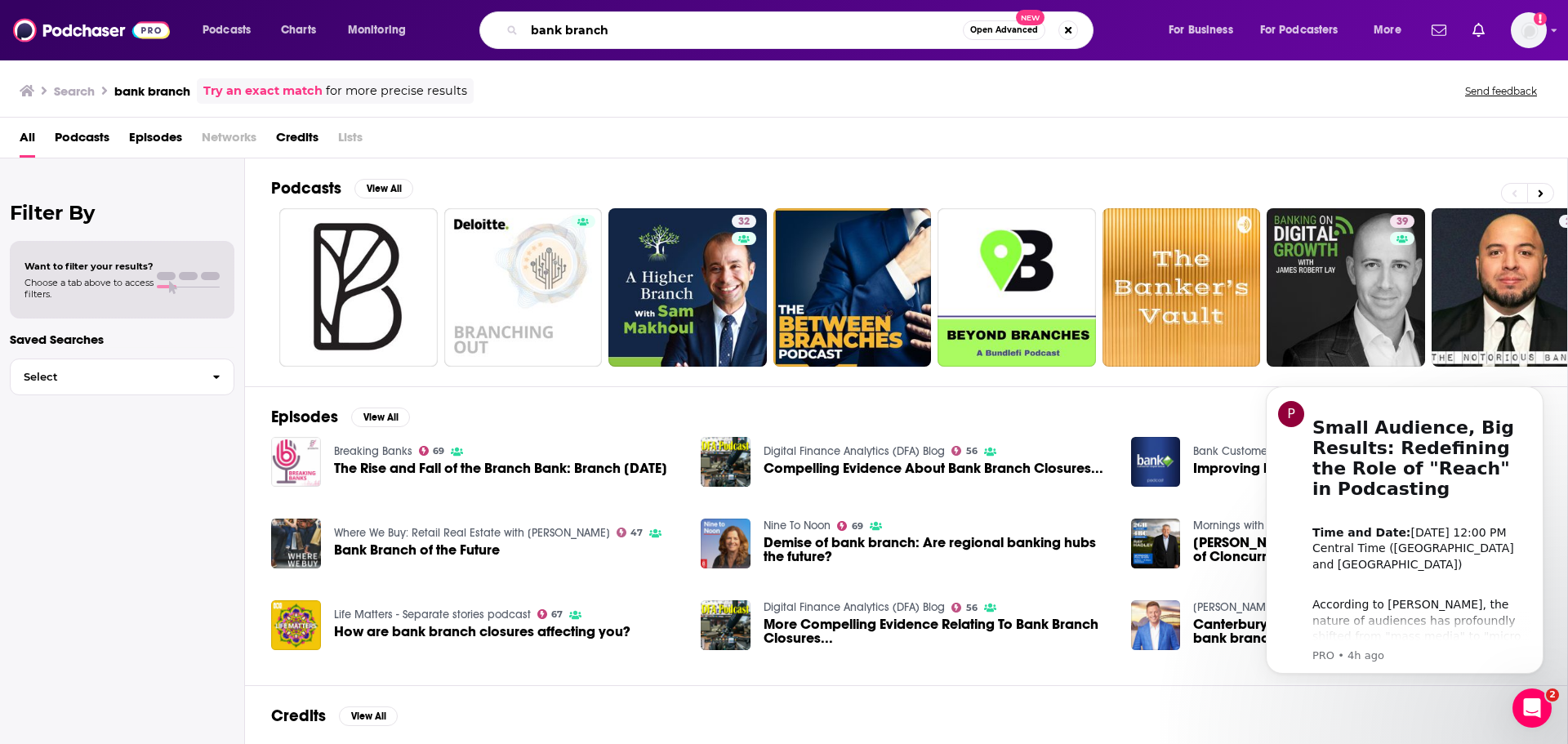
drag, startPoint x: 623, startPoint y: 31, endPoint x: 459, endPoint y: 19, distance: 164.4
click at [459, 19] on div "bank branch Open Advanced New" at bounding box center [802, 30] width 698 height 38
type input "retail banking"
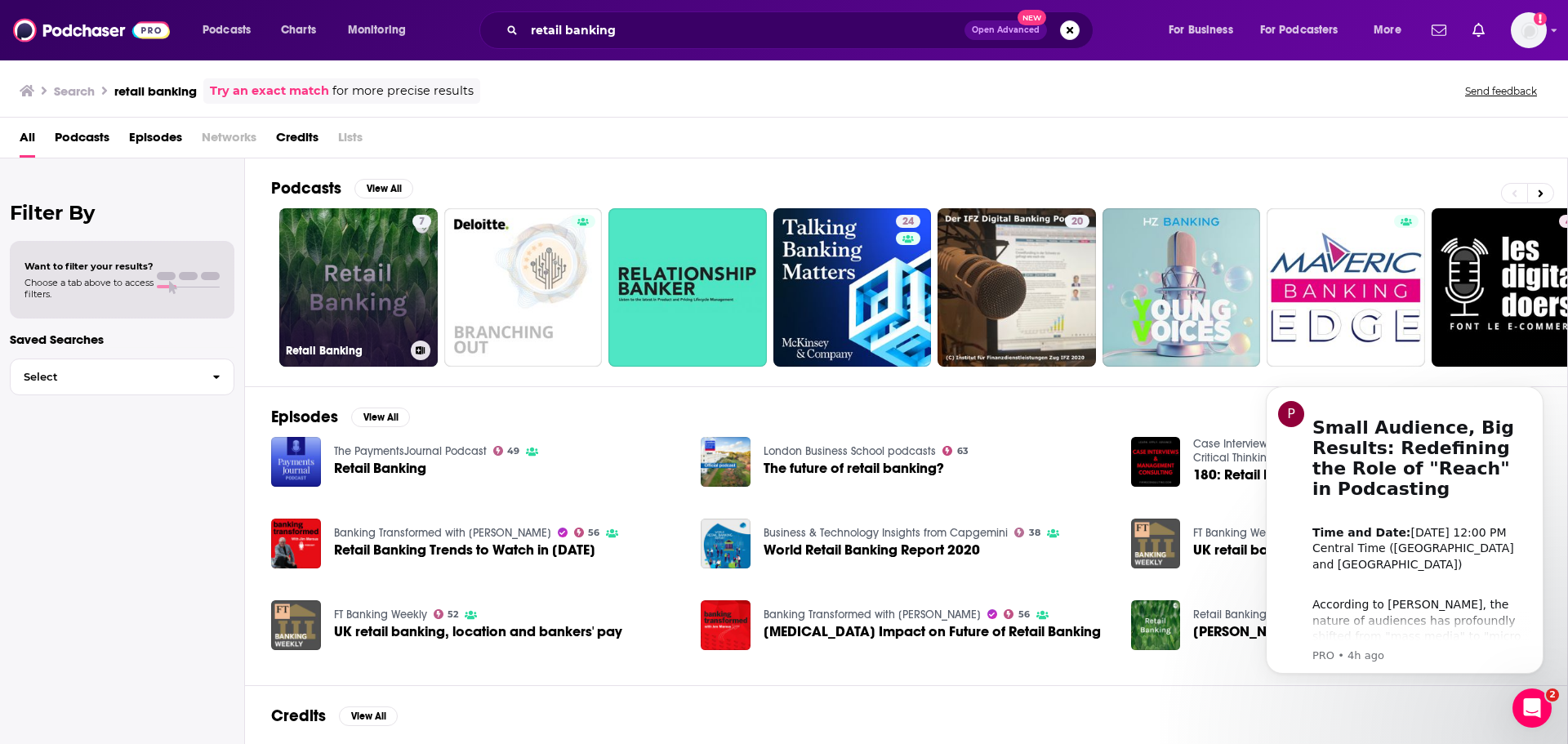
click at [372, 269] on link "7 Retail Banking" at bounding box center [358, 287] width 158 height 158
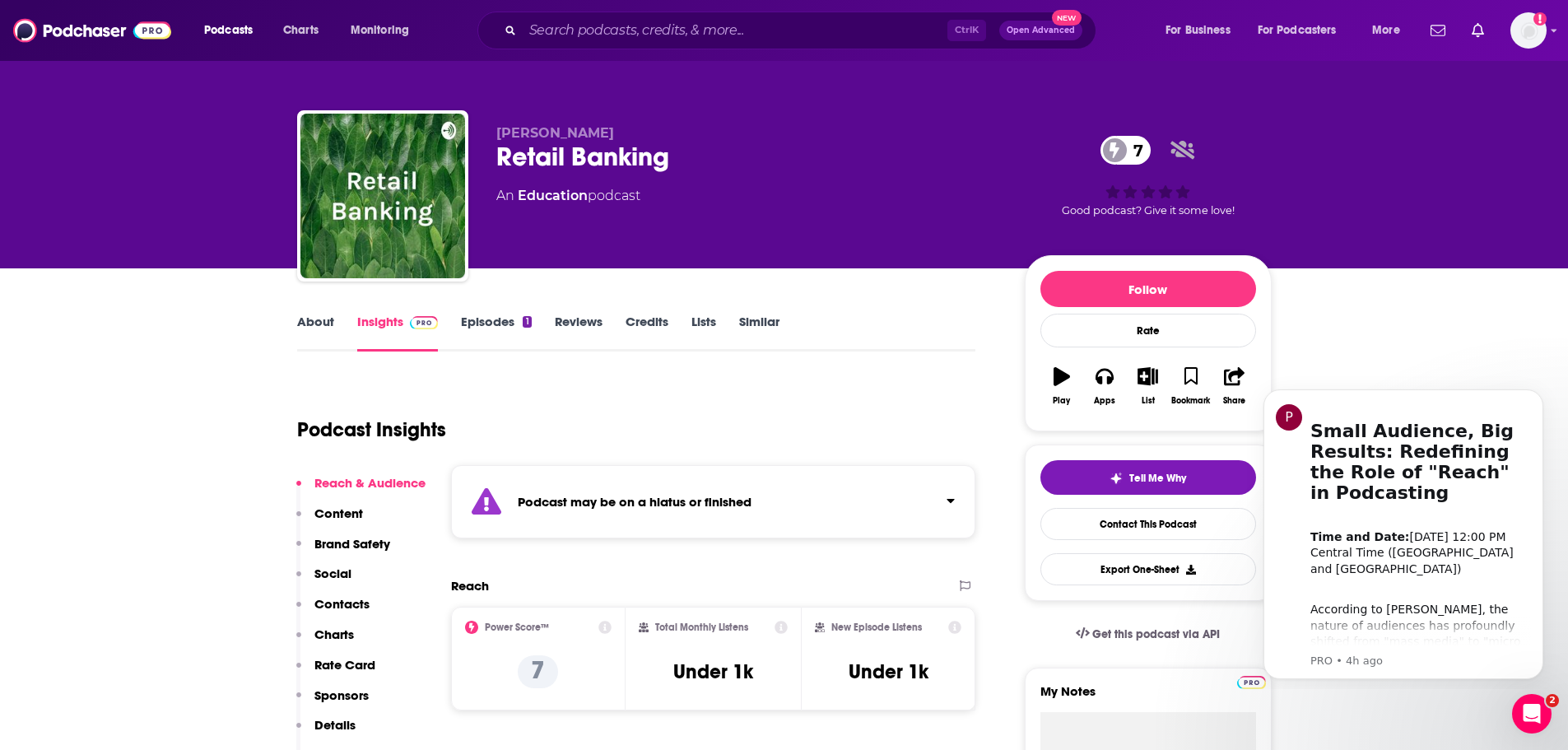
click at [313, 325] on link "About" at bounding box center [315, 332] width 37 height 38
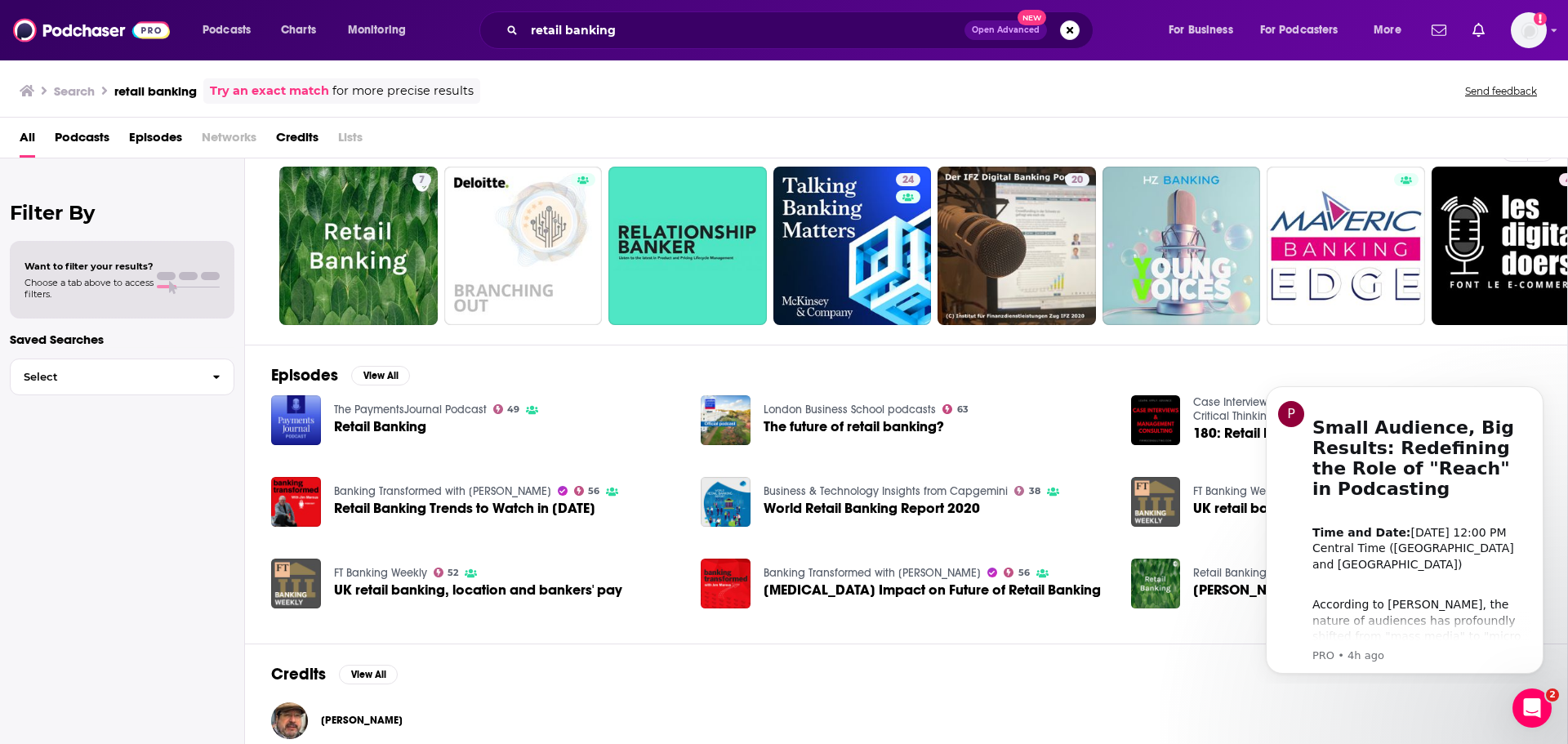
scroll to position [61, 0]
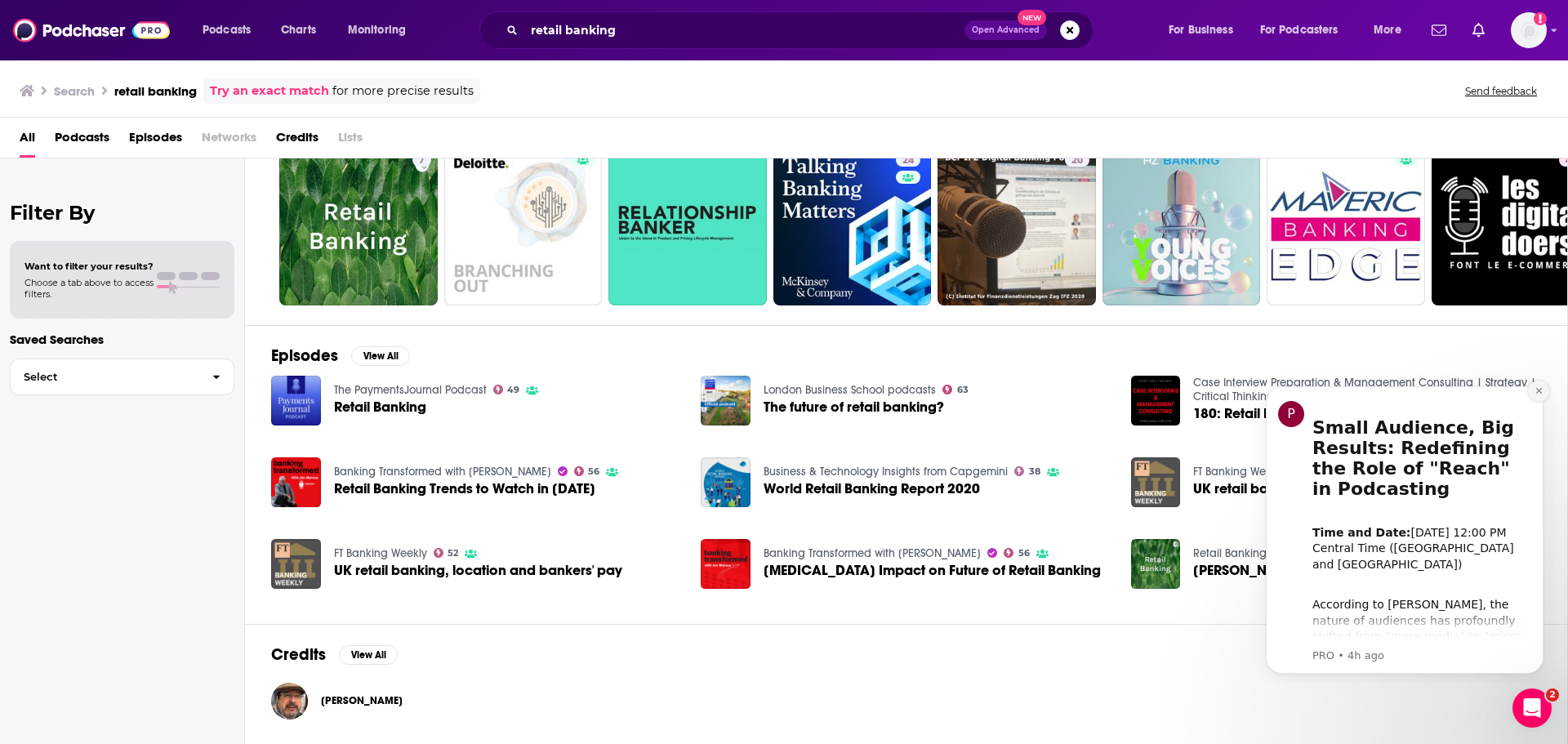
drag, startPoint x: 1544, startPoint y: 393, endPoint x: 2792, endPoint y: 765, distance: 1302.3
click at [1544, 393] on button "Dismiss notification" at bounding box center [1538, 391] width 21 height 21
